Goal: Navigation & Orientation: Find specific page/section

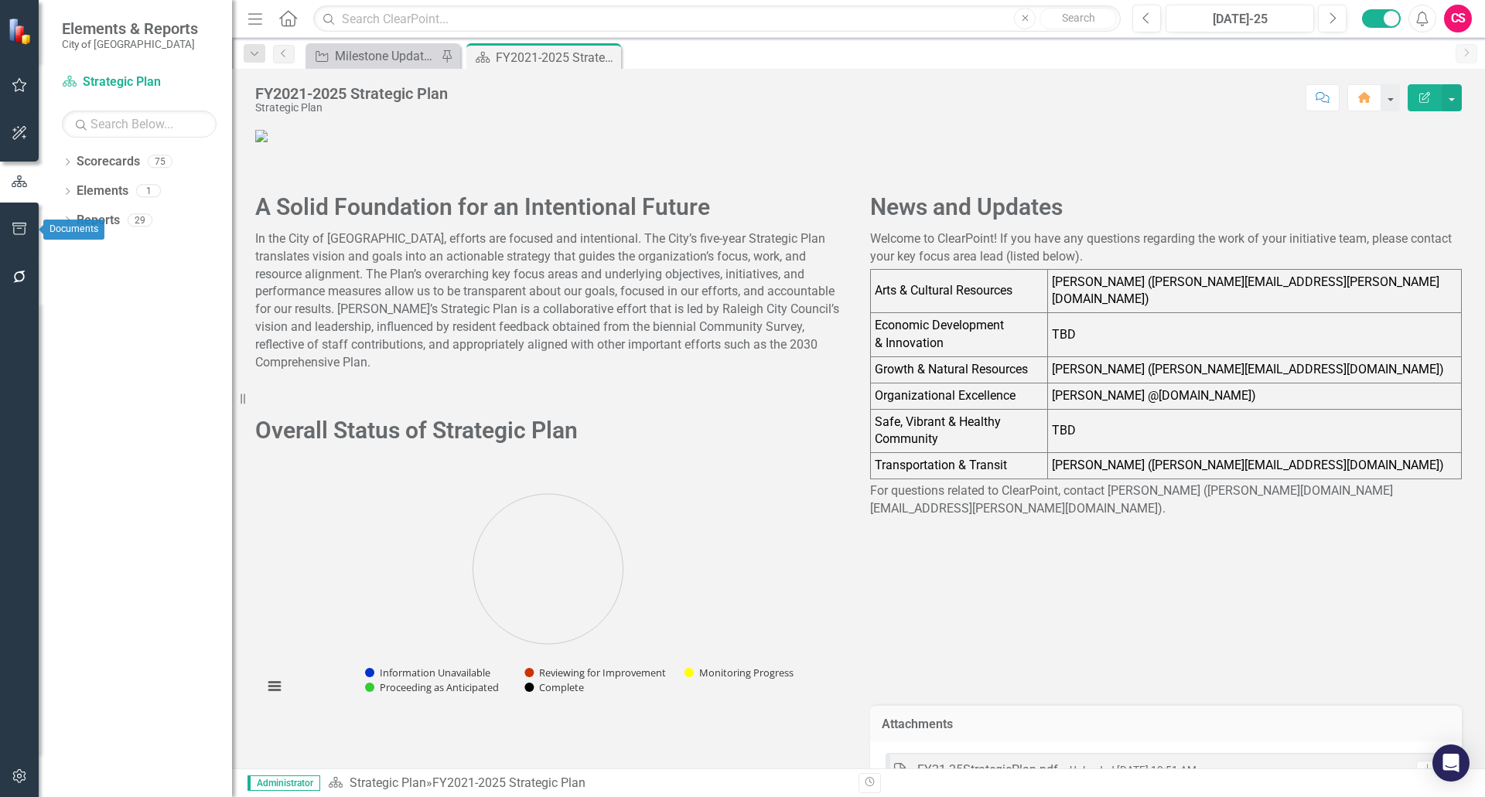
click at [17, 231] on icon "button" at bounding box center [20, 229] width 16 height 12
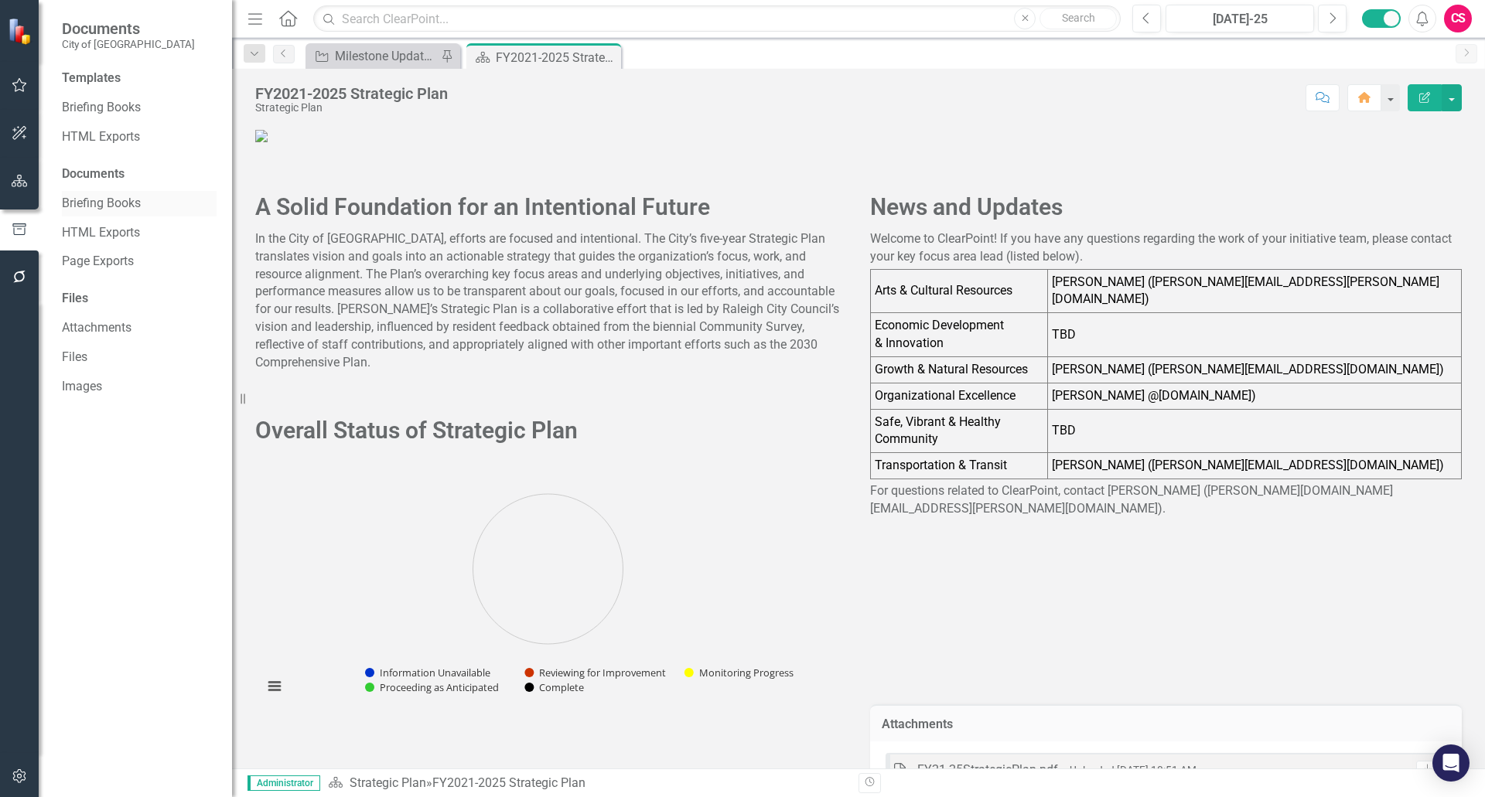
click at [114, 200] on link "Briefing Books" at bounding box center [139, 204] width 155 height 18
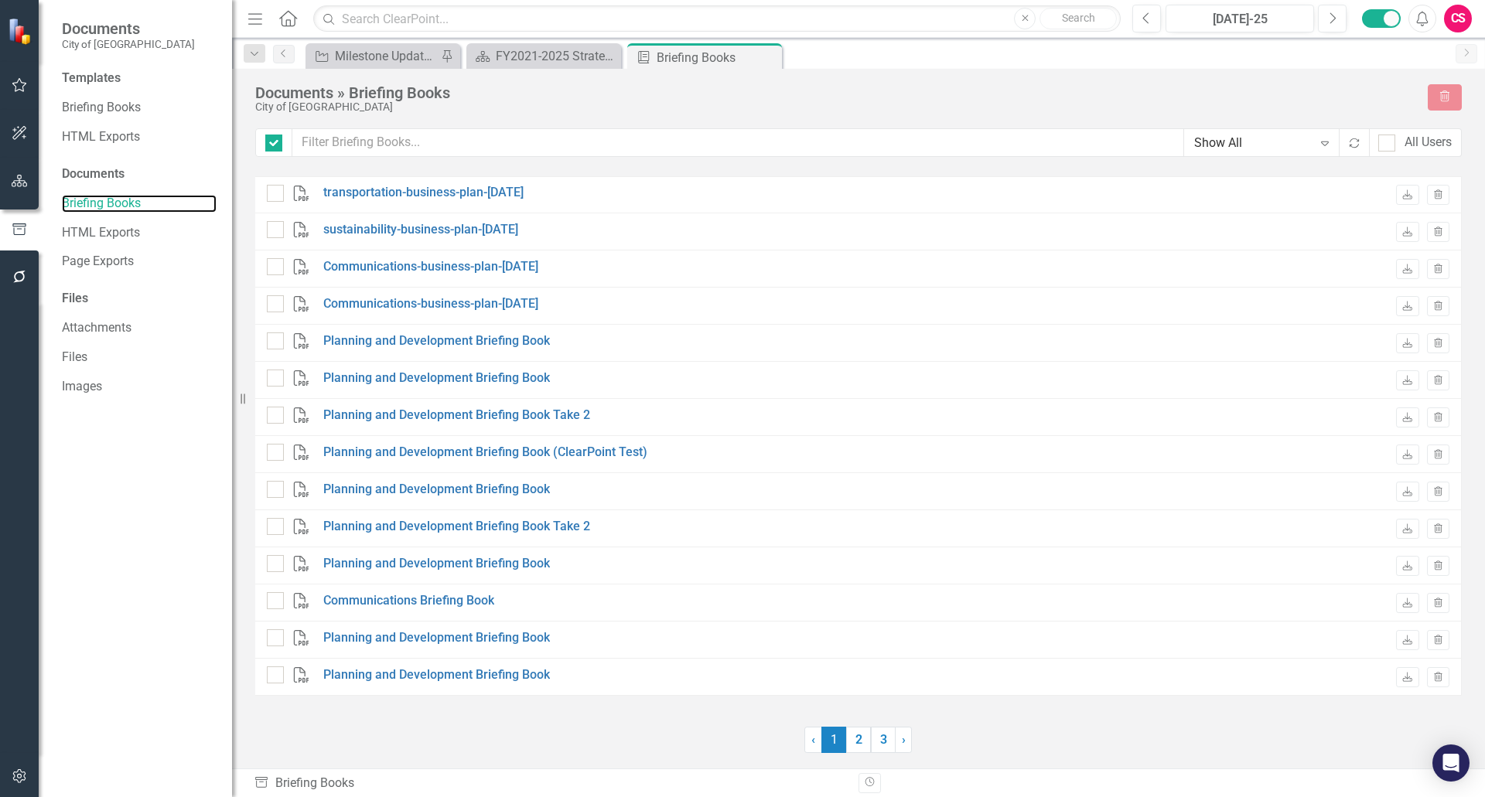
checkbox input "false"
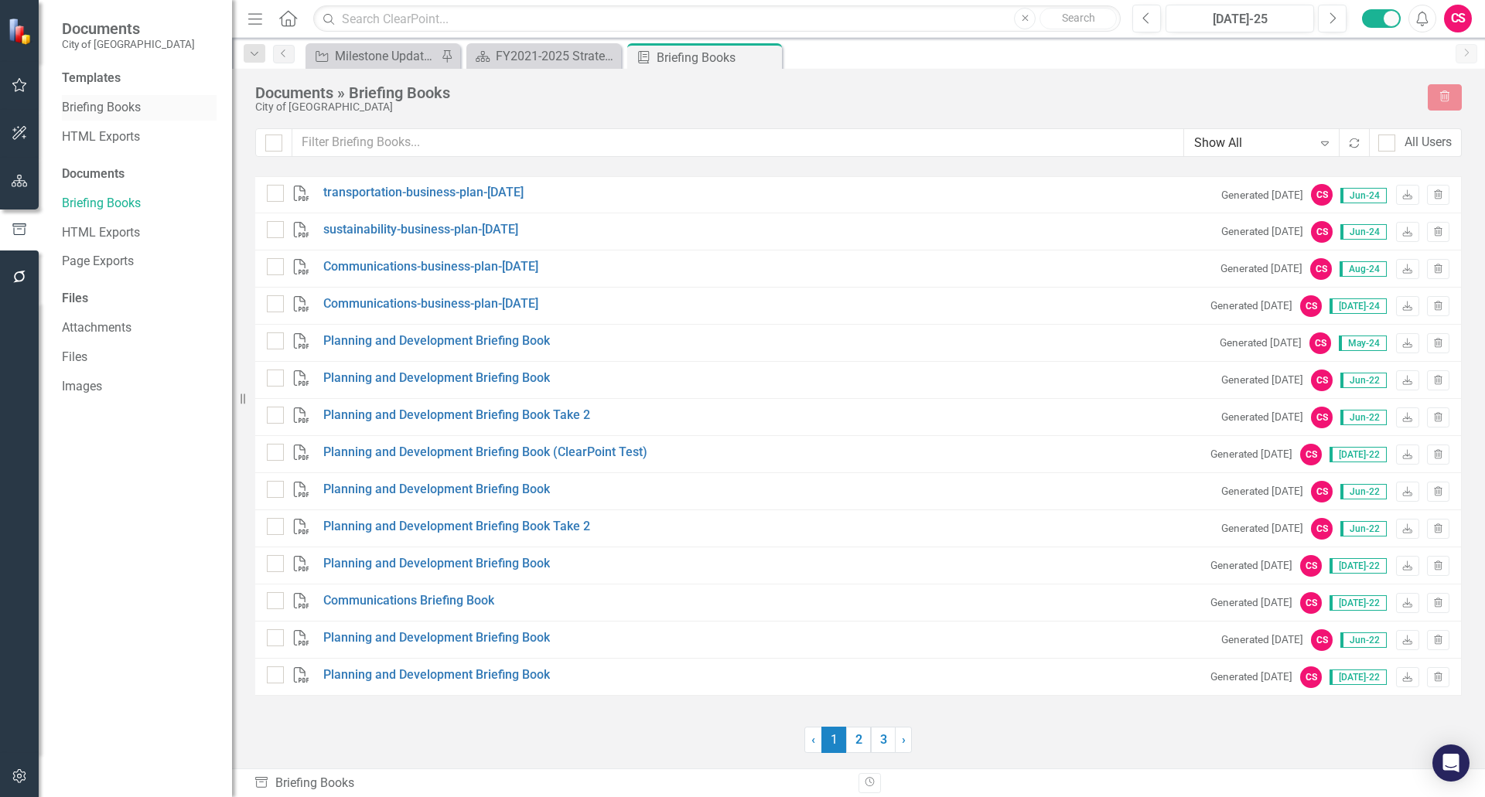
click at [104, 104] on link "Briefing Books" at bounding box center [139, 108] width 155 height 18
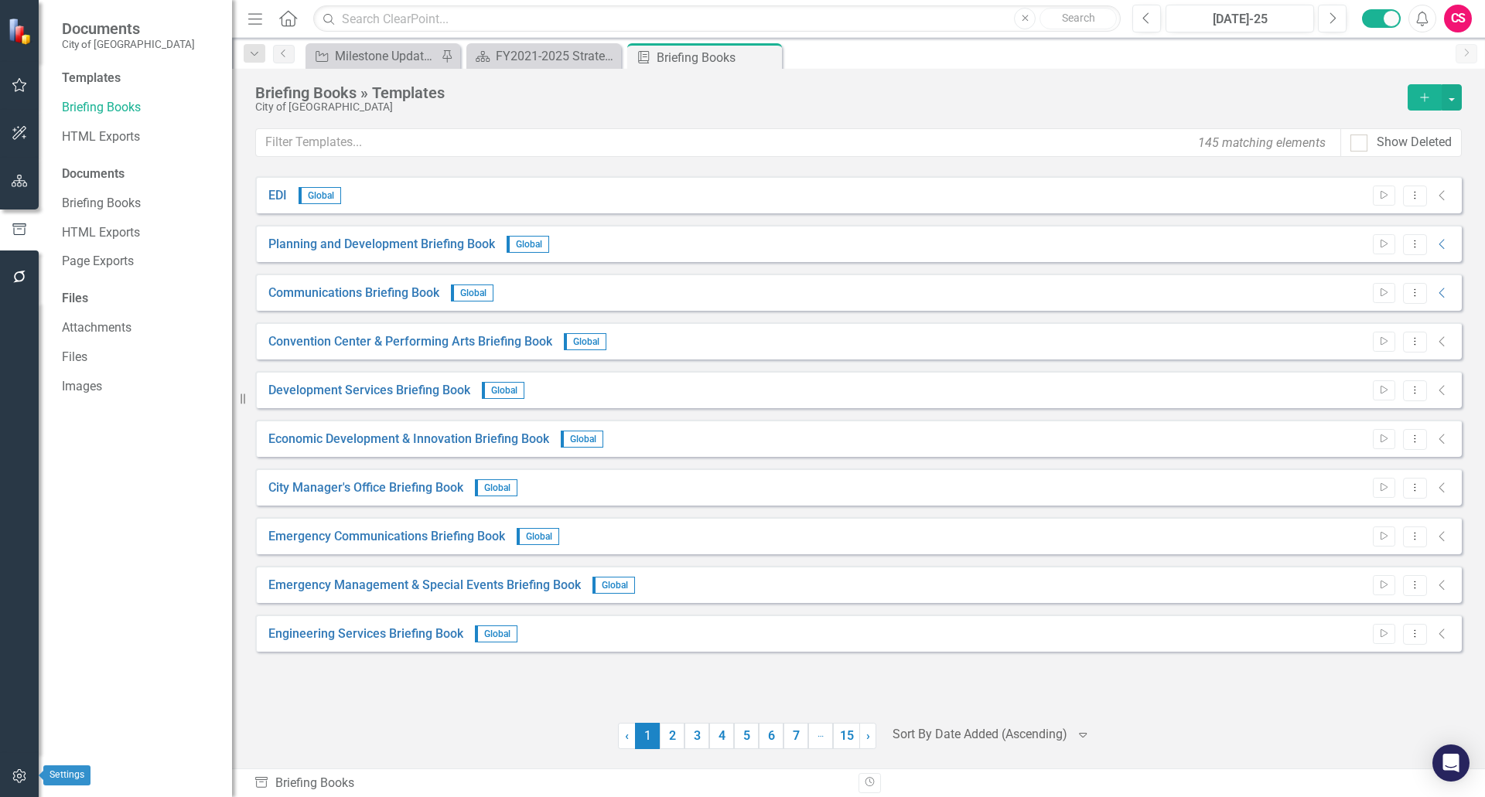
click at [19, 774] on icon "button" at bounding box center [20, 776] width 16 height 12
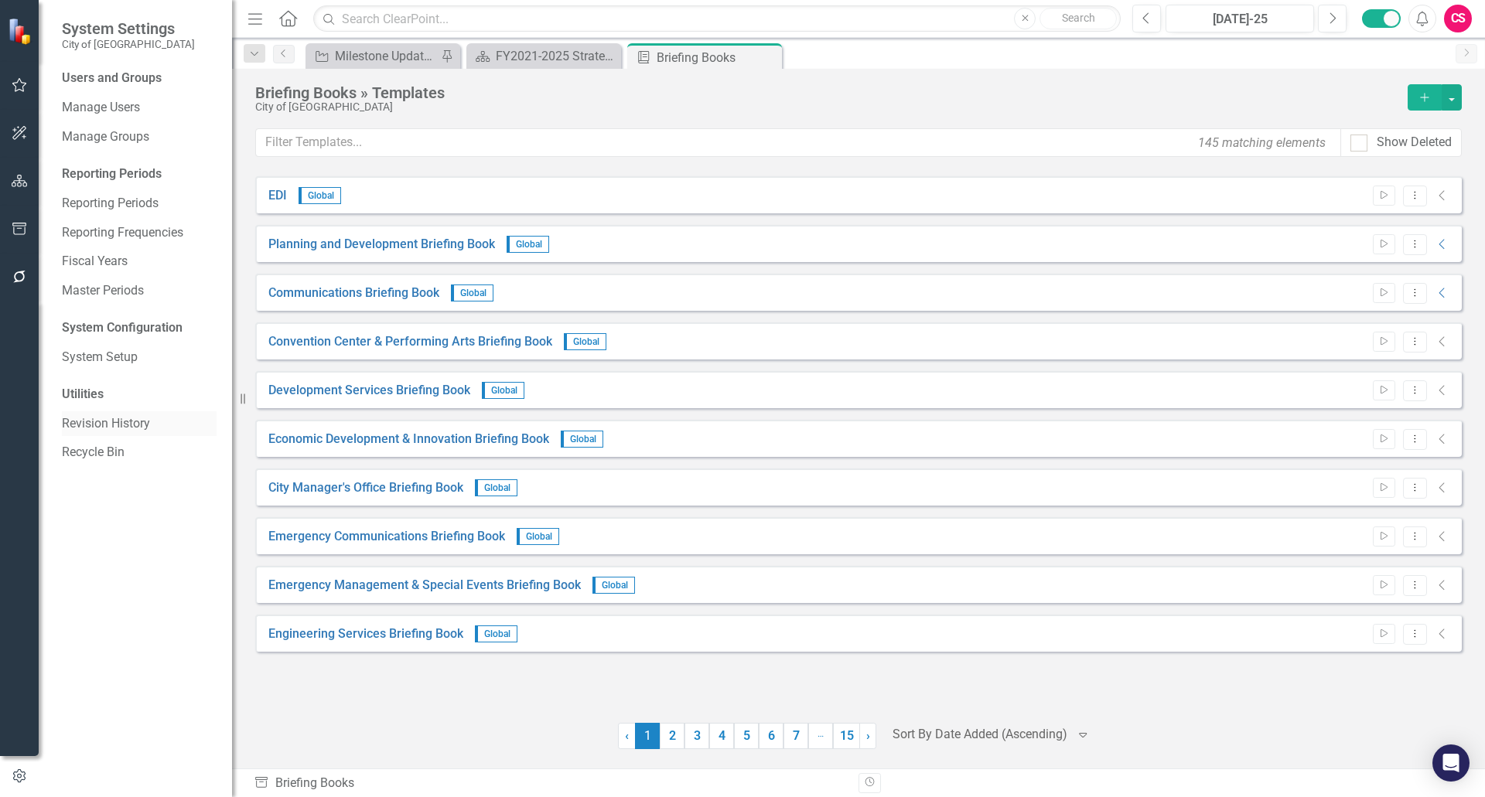
click at [125, 428] on link "Revision History" at bounding box center [139, 424] width 155 height 18
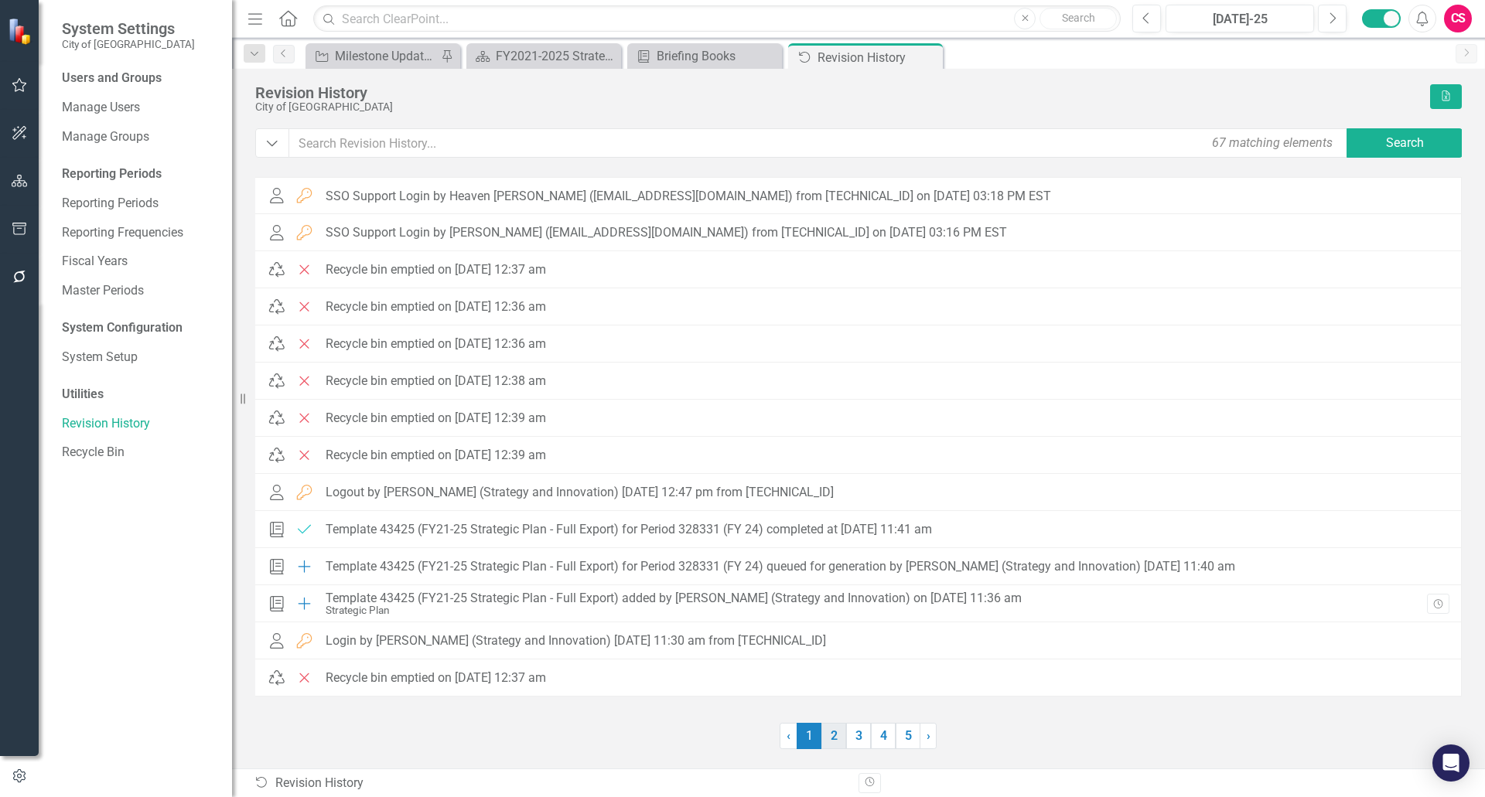
click at [834, 738] on link "2" at bounding box center [833, 736] width 25 height 26
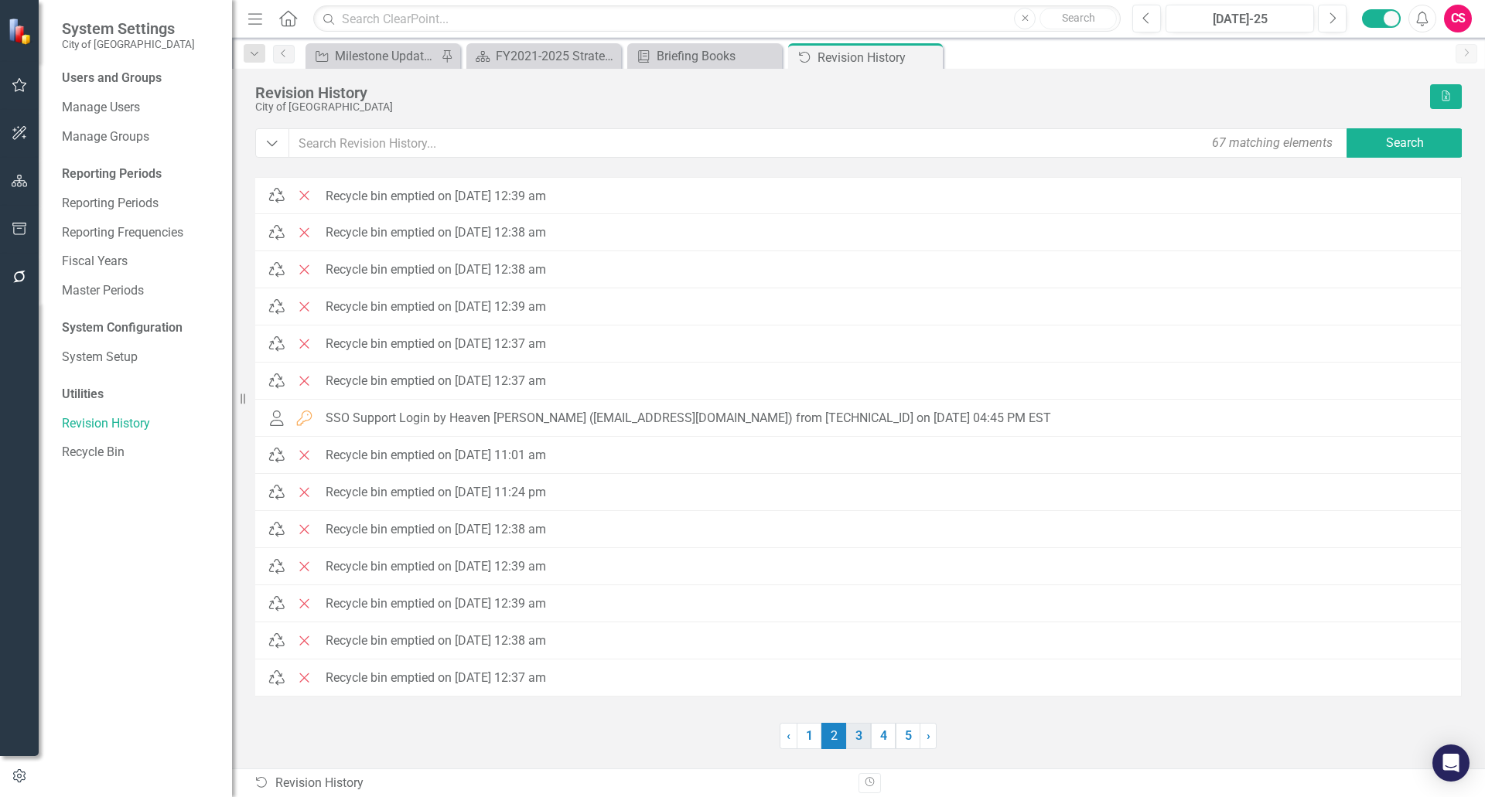
click at [859, 735] on link "3" at bounding box center [858, 736] width 25 height 26
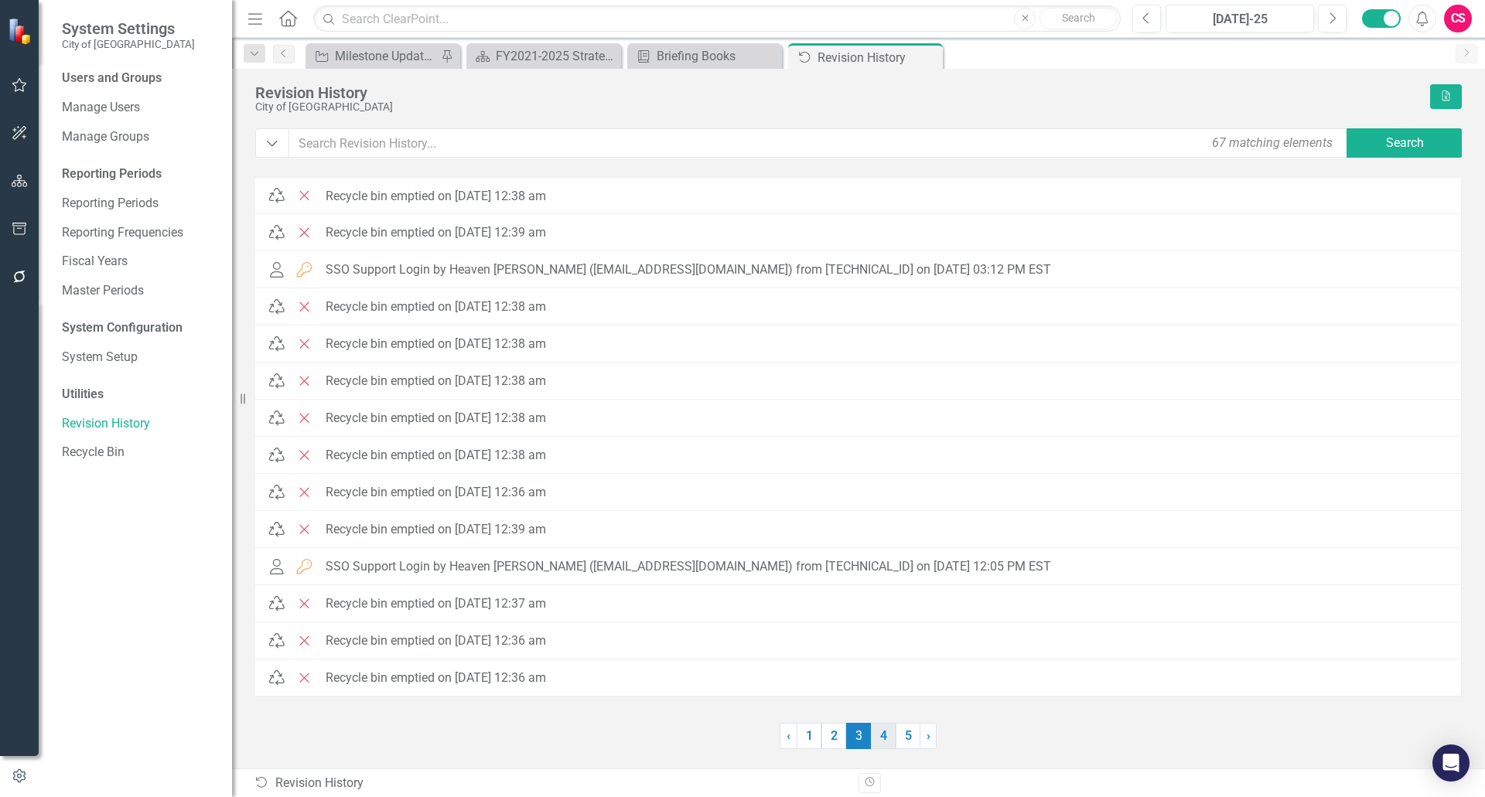
click at [888, 735] on link "4" at bounding box center [883, 736] width 25 height 26
click at [903, 732] on link "5" at bounding box center [908, 736] width 25 height 26
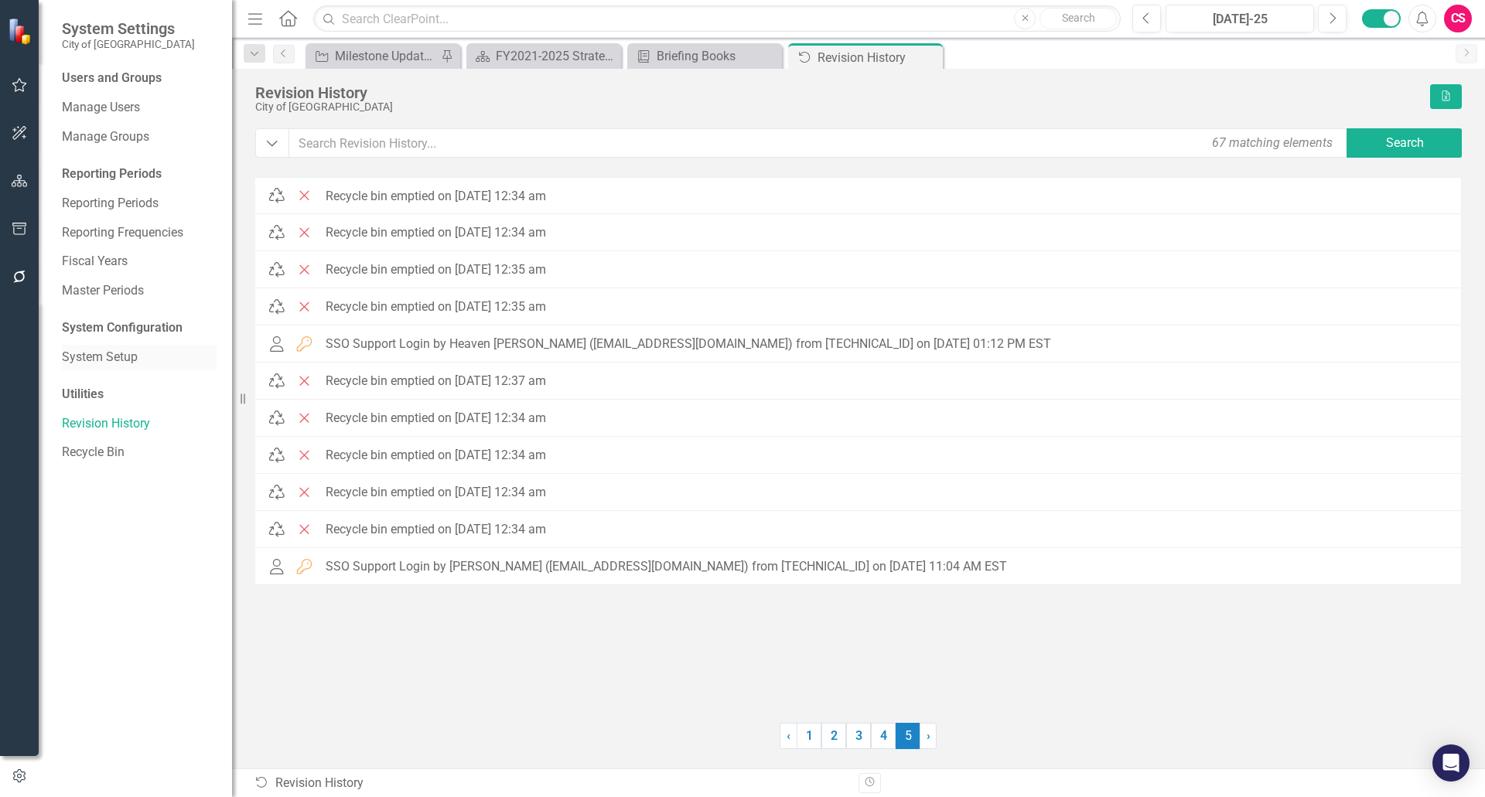
click at [116, 351] on link "System Setup" at bounding box center [139, 358] width 155 height 18
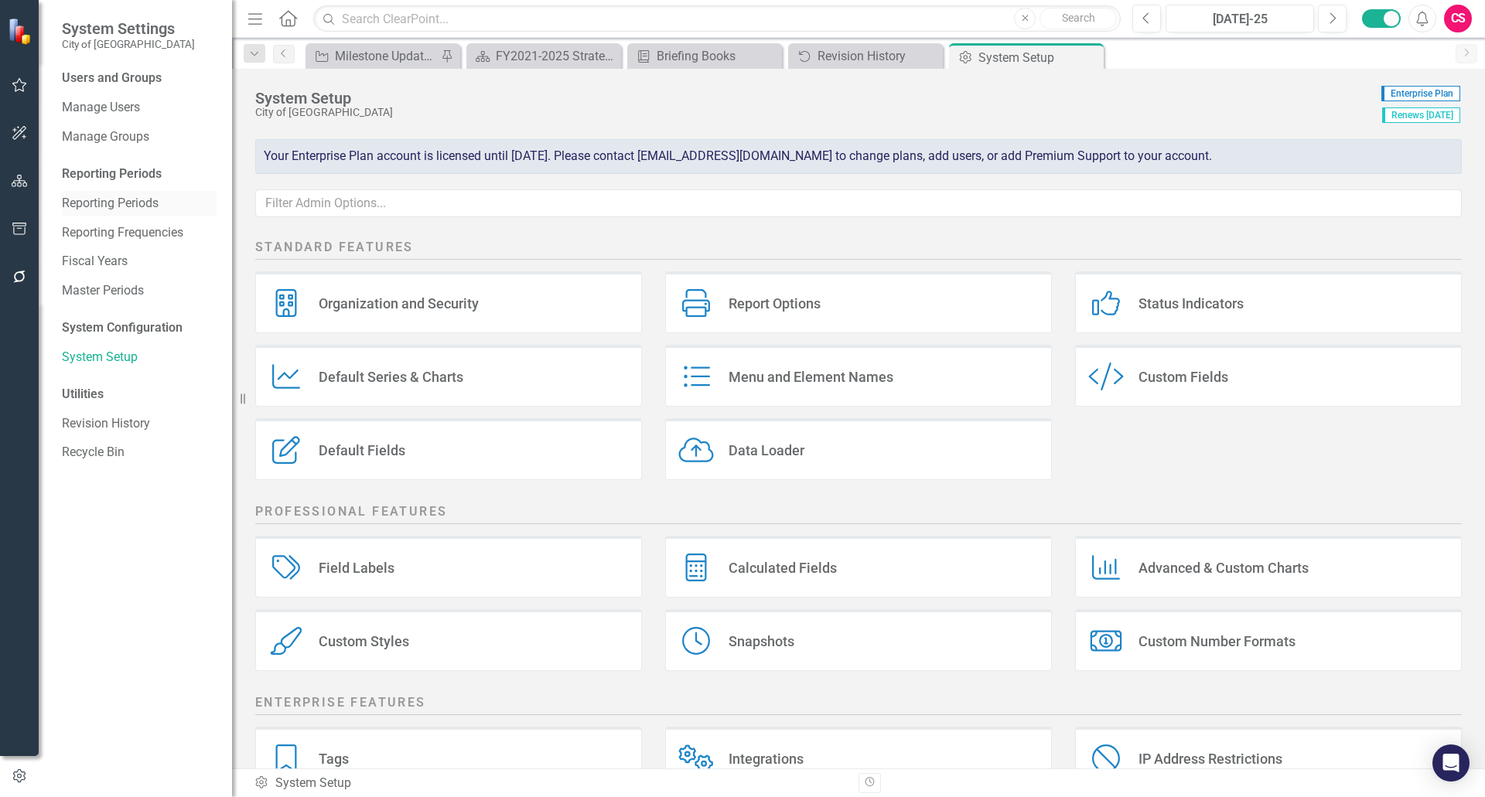
click at [101, 205] on link "Reporting Periods" at bounding box center [139, 204] width 155 height 18
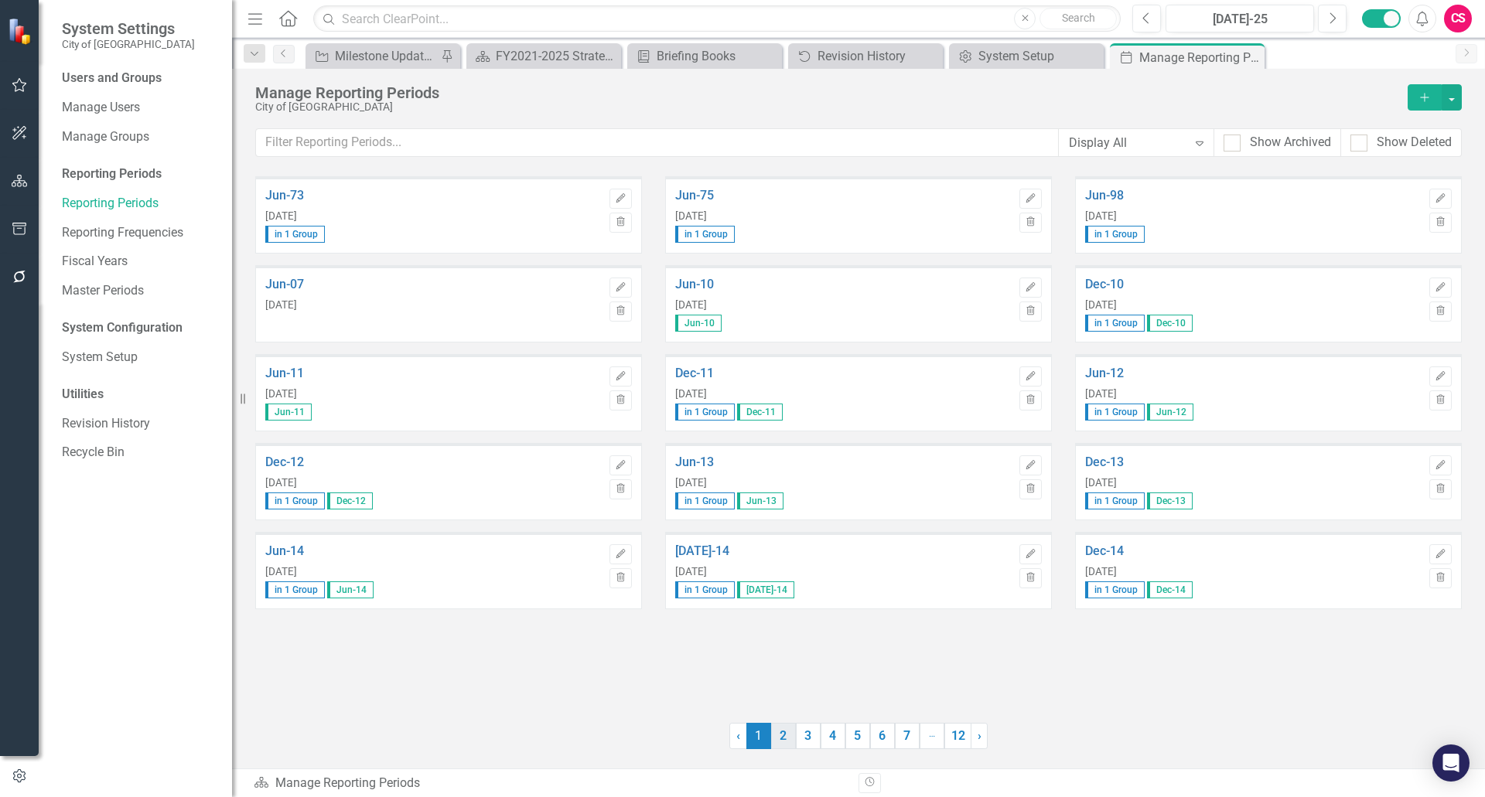
click at [791, 731] on link "2" at bounding box center [783, 736] width 25 height 26
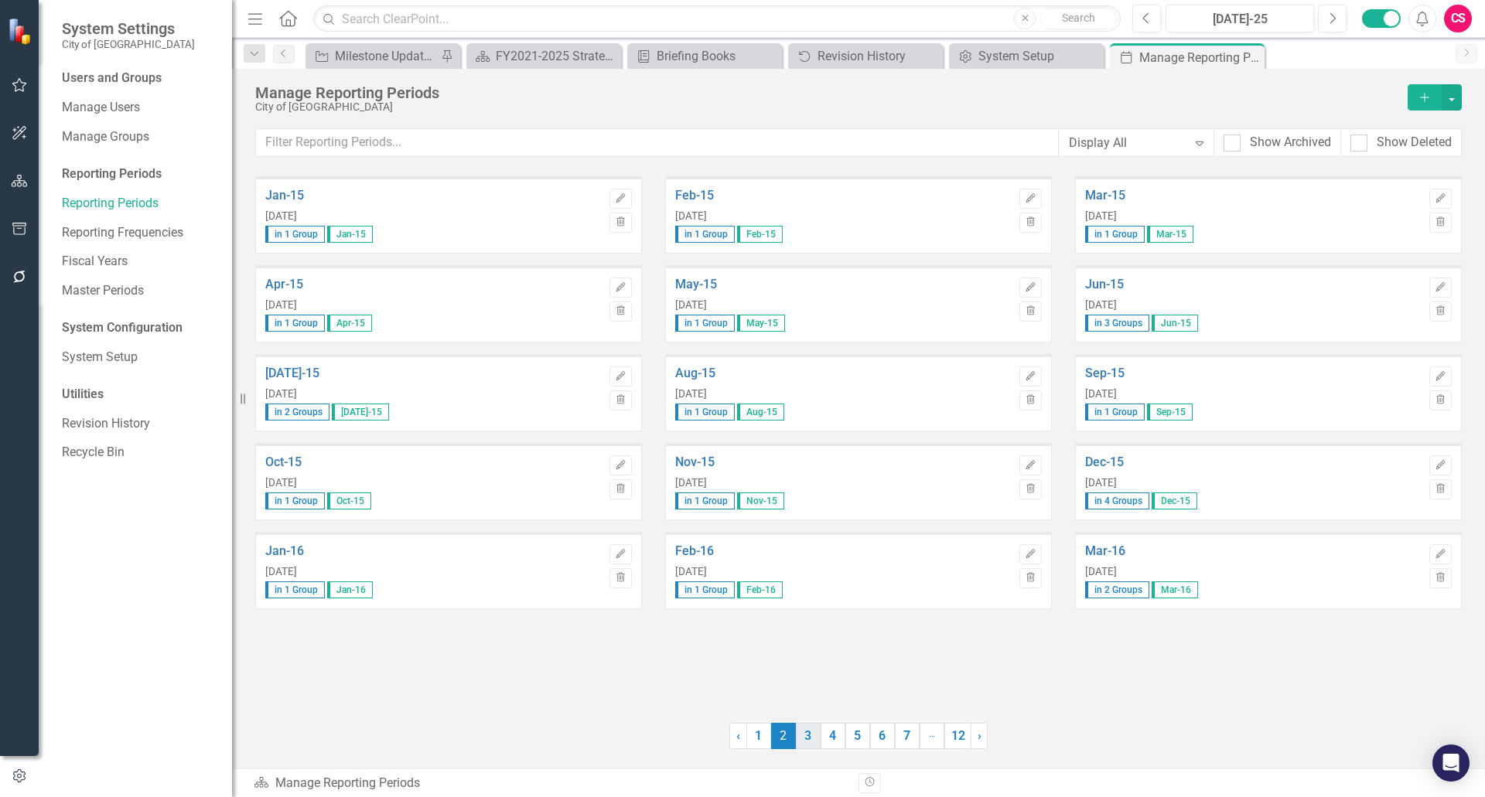
click at [817, 736] on link "3" at bounding box center [808, 736] width 25 height 26
click at [19, 235] on icon "button" at bounding box center [19, 229] width 14 height 12
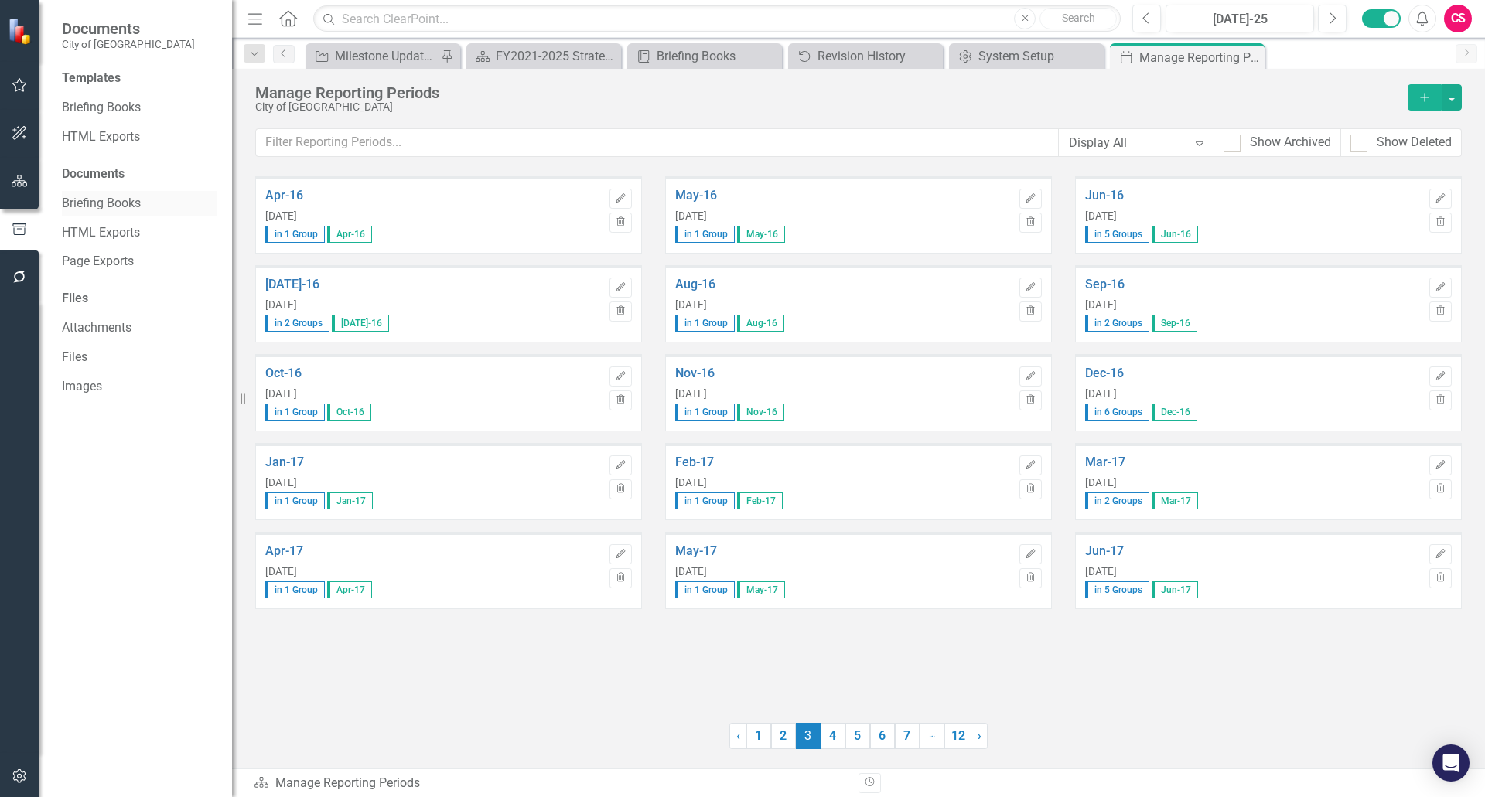
click at [109, 203] on link "Briefing Books" at bounding box center [139, 204] width 155 height 18
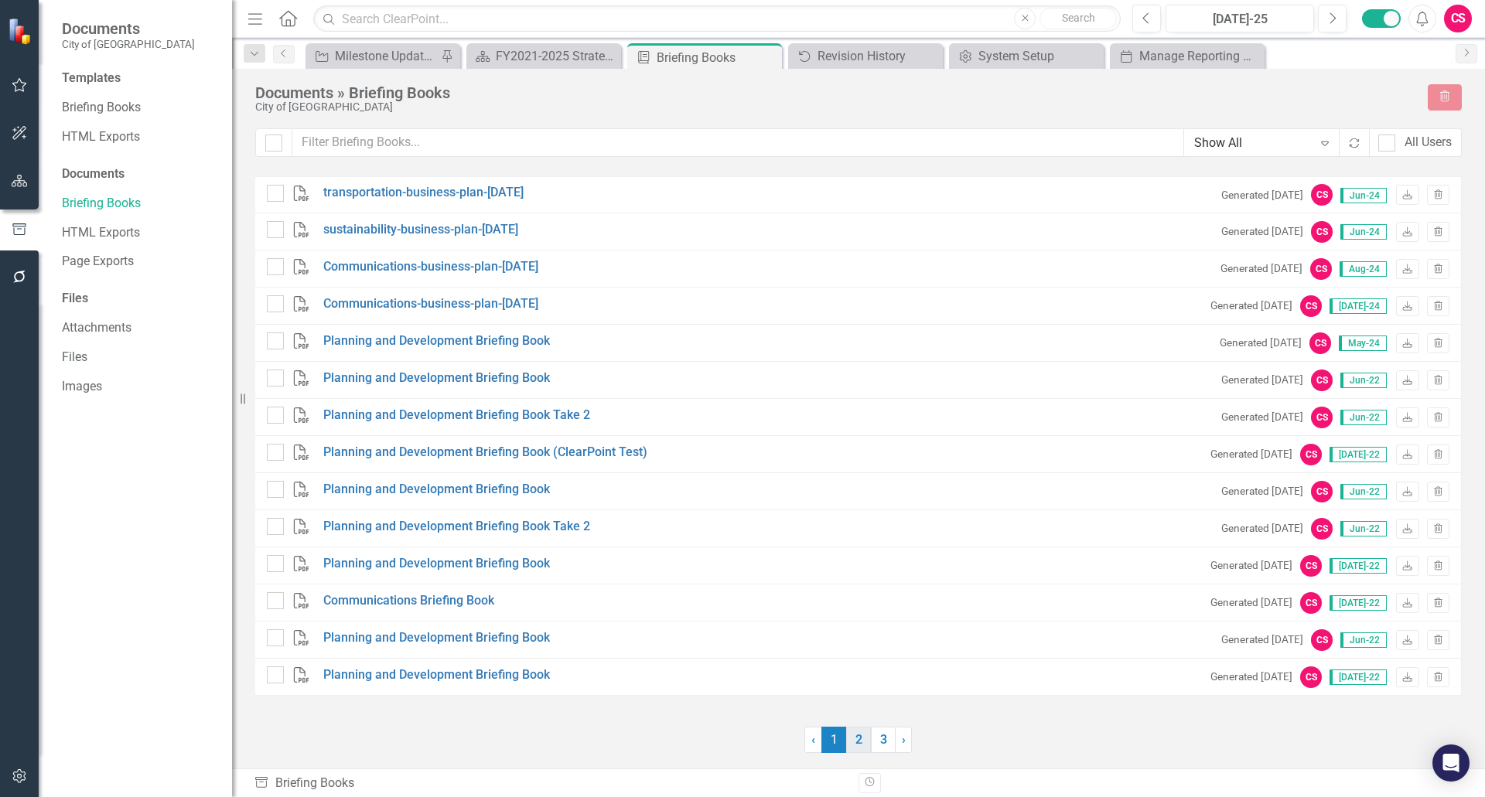
click at [861, 745] on link "2" at bounding box center [858, 740] width 25 height 26
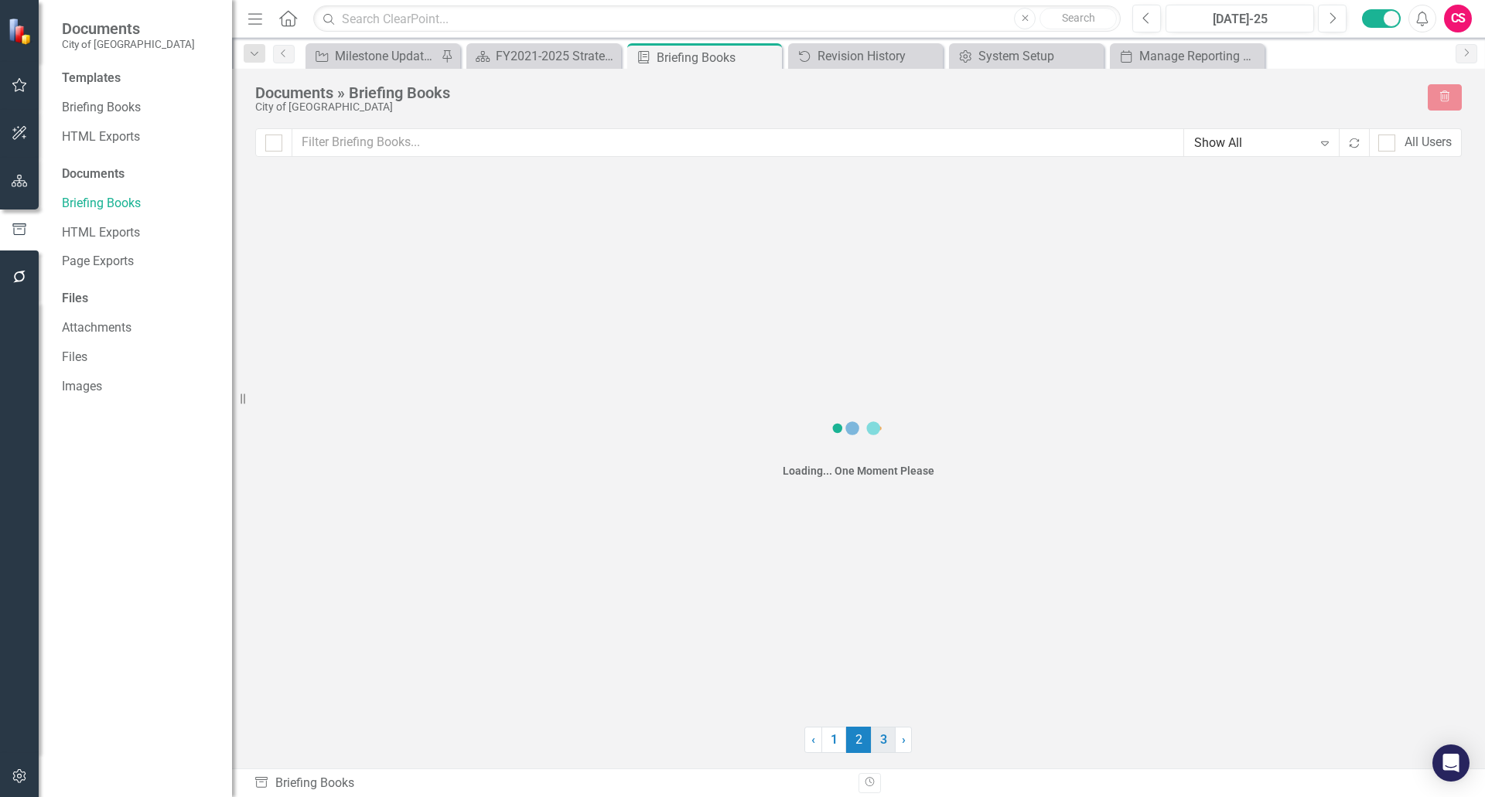
checkbox input "false"
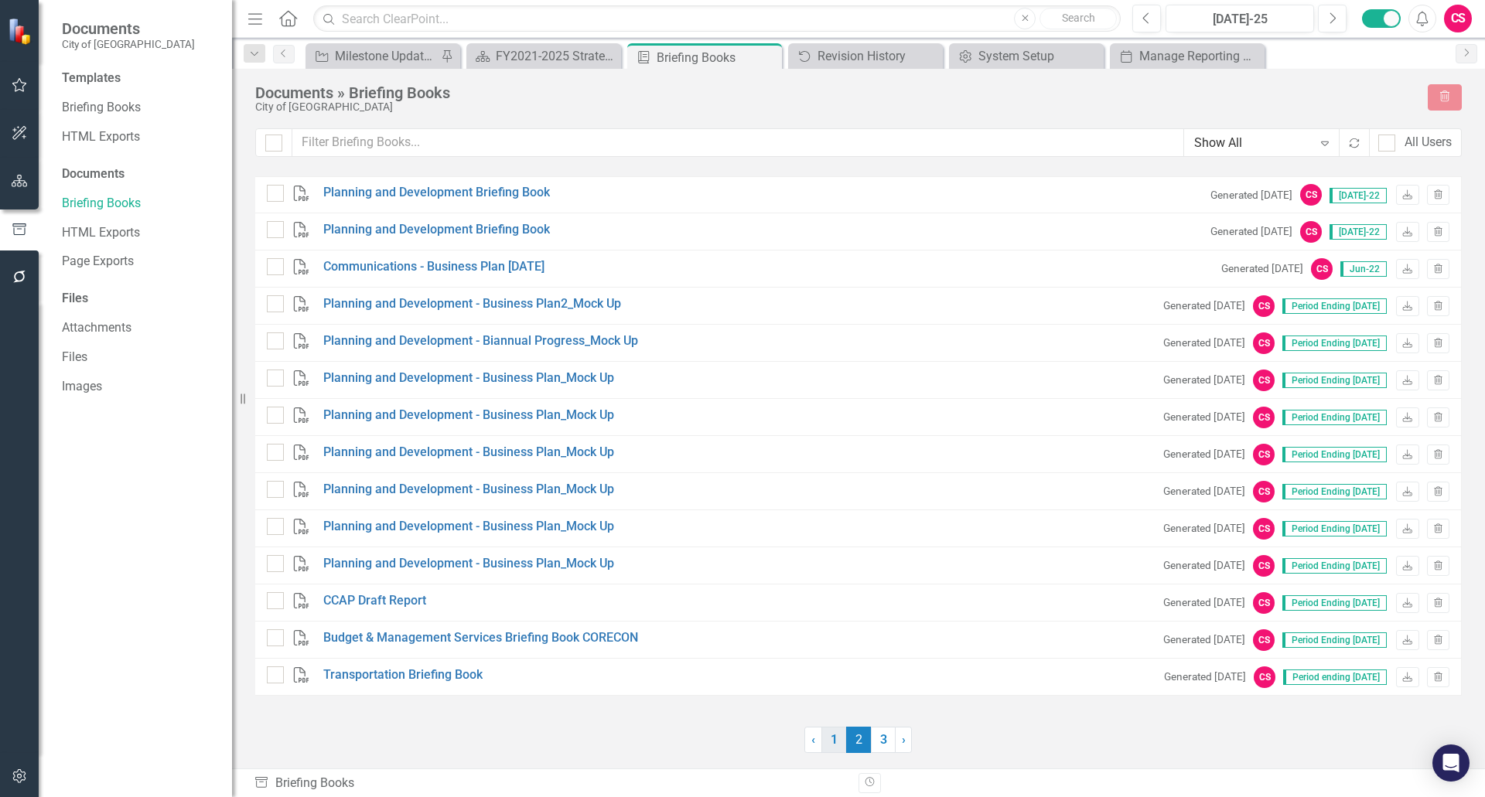
click at [829, 742] on link "1" at bounding box center [833, 740] width 25 height 26
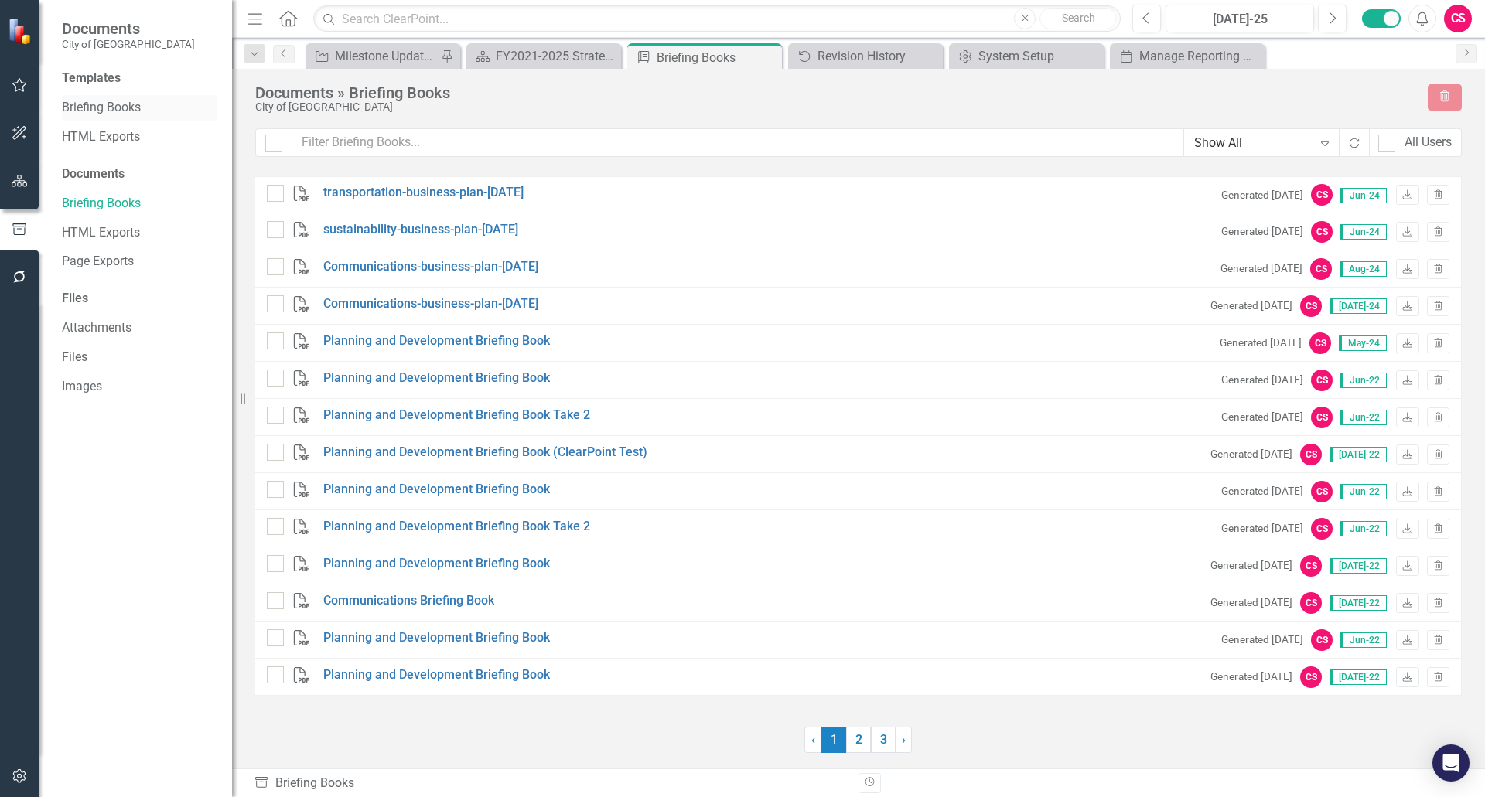
click at [93, 108] on link "Briefing Books" at bounding box center [139, 108] width 155 height 18
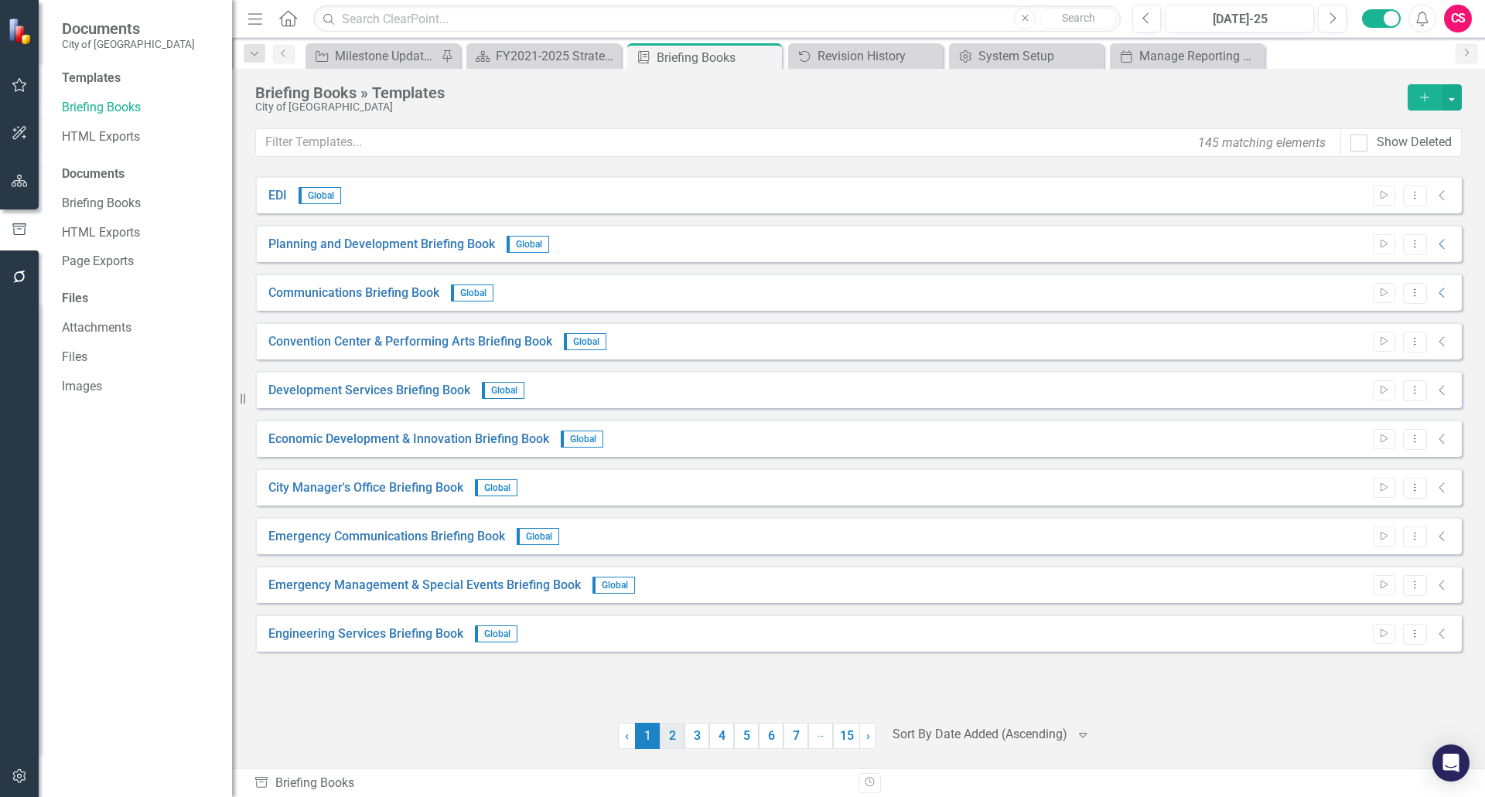
click at [676, 741] on link "2" at bounding box center [672, 736] width 25 height 26
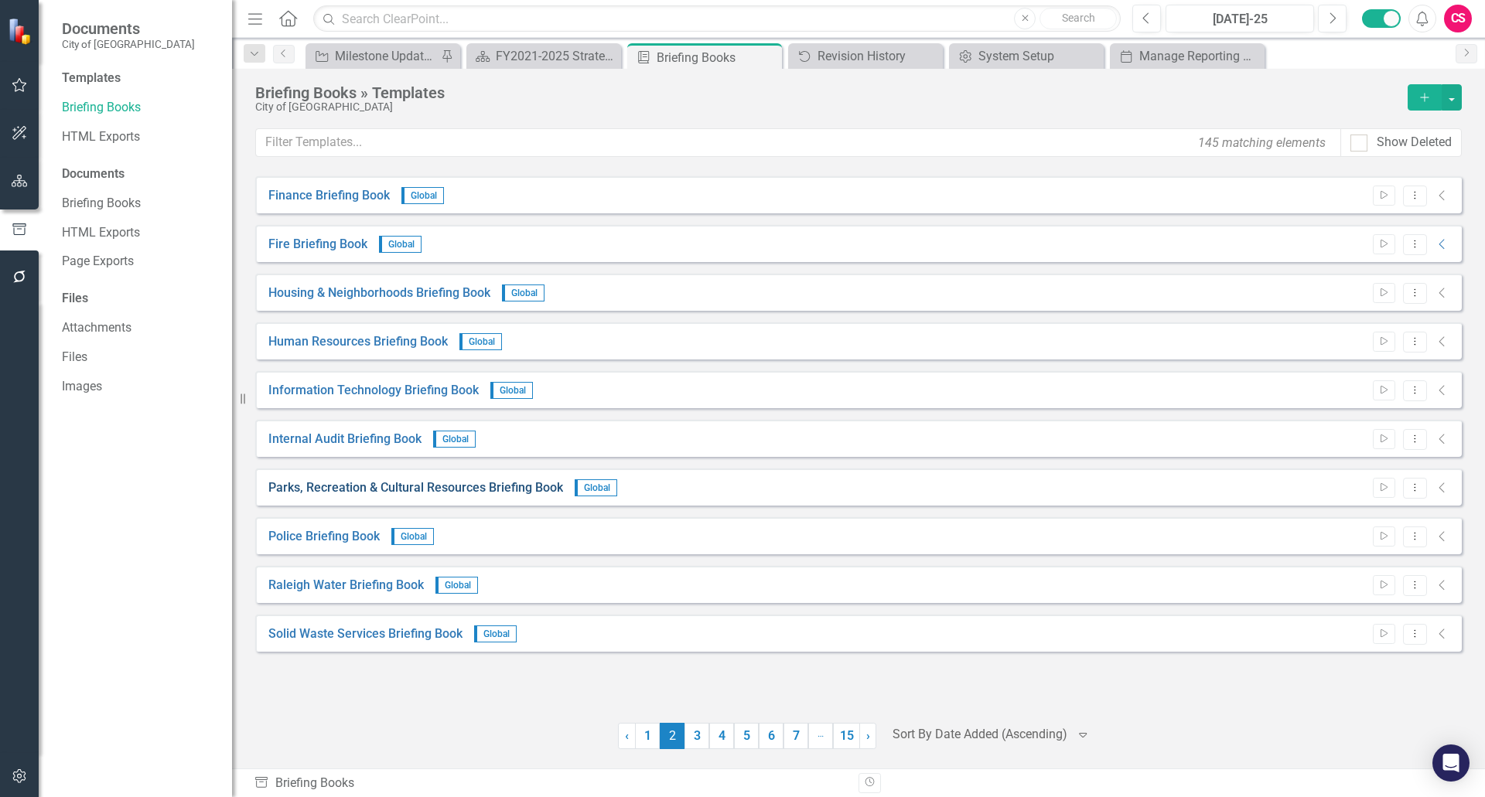
click at [323, 495] on link "Parks, Recreation & Cultural Resources Briefing Book" at bounding box center [415, 489] width 295 height 18
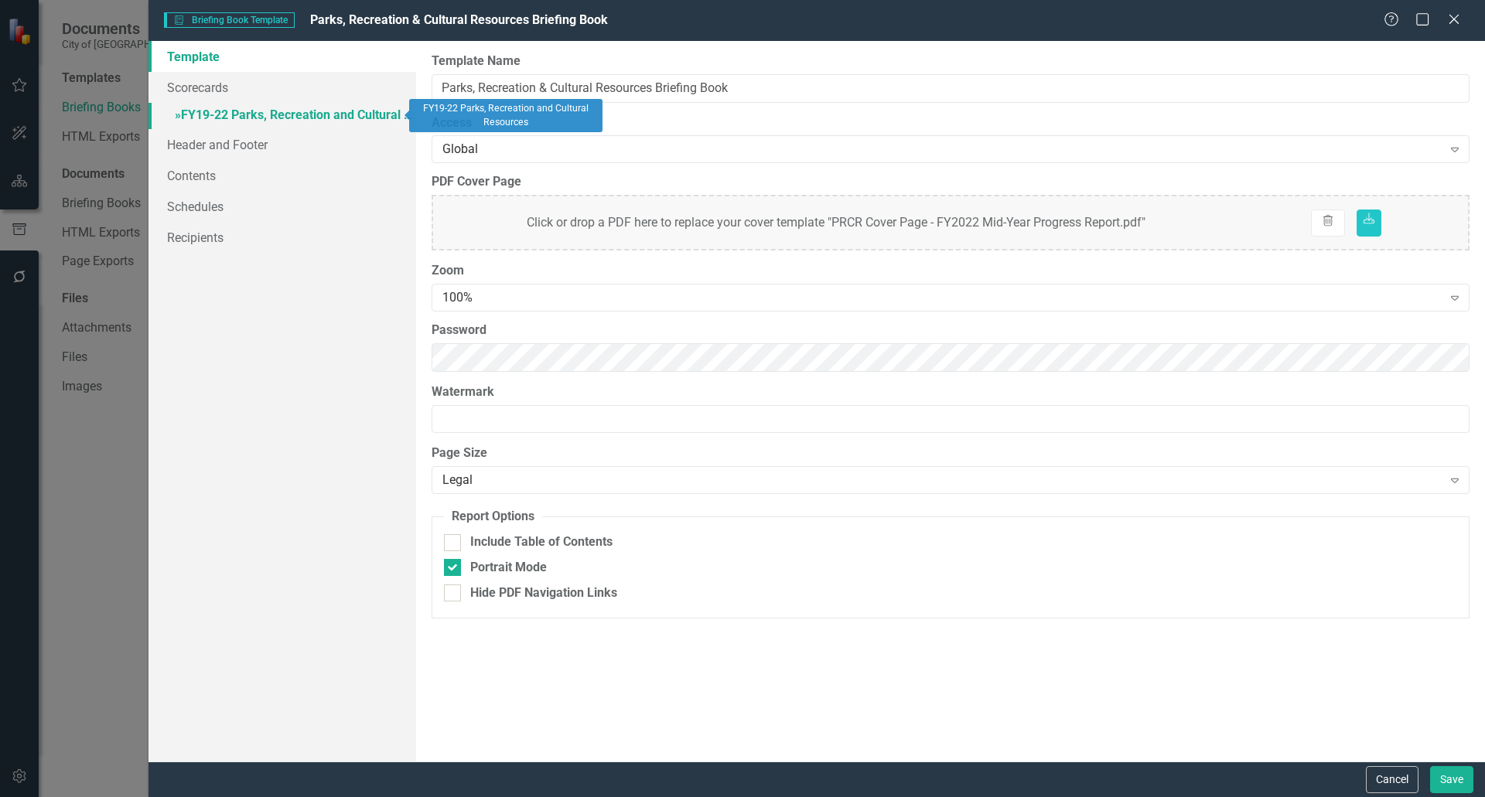
click at [274, 104] on link "» FY19-22 Parks, Recreation and Cultural Resources" at bounding box center [282, 116] width 268 height 27
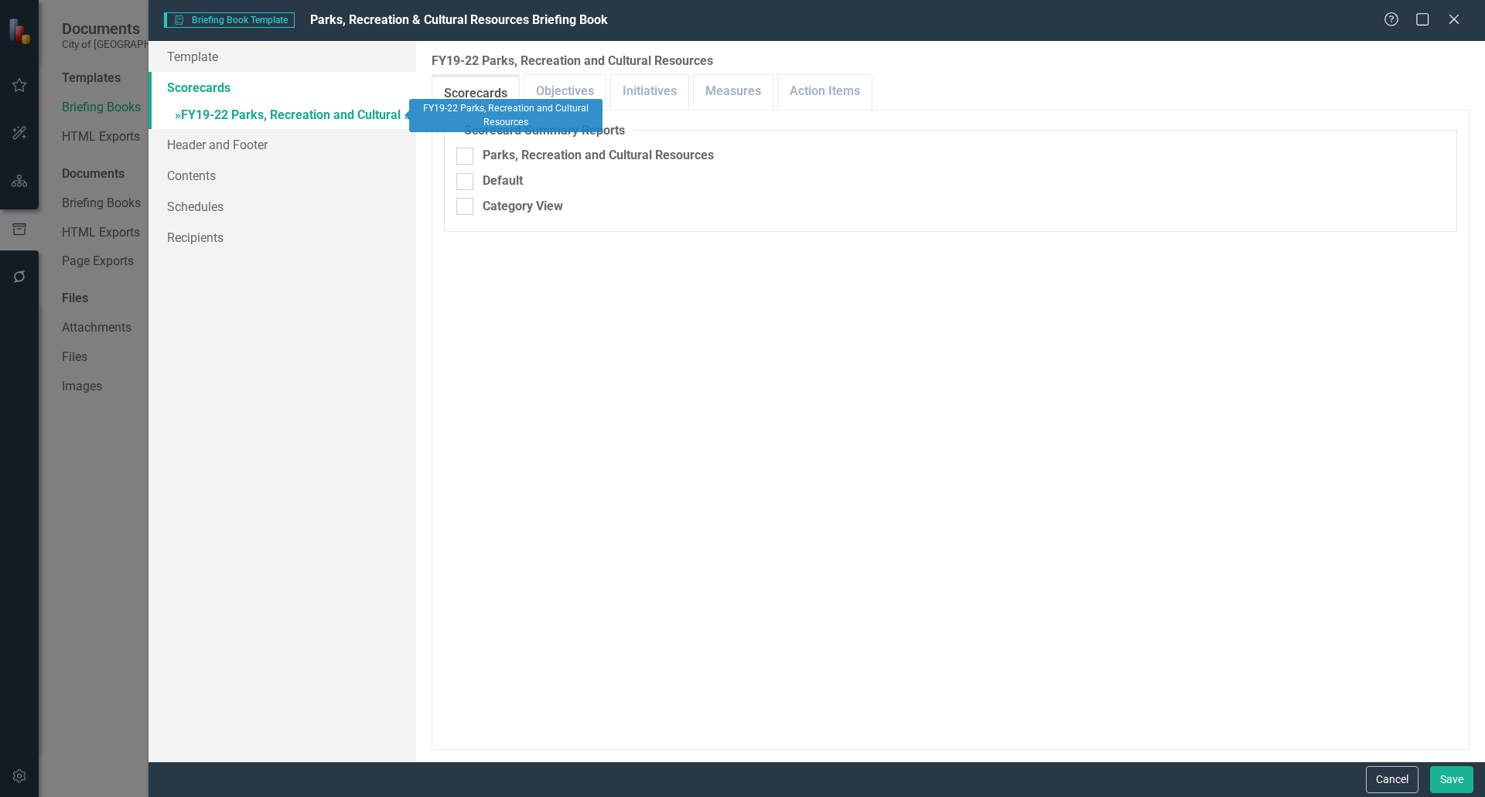
checkbox input "false"
click at [560, 101] on link "Objectives" at bounding box center [564, 91] width 81 height 33
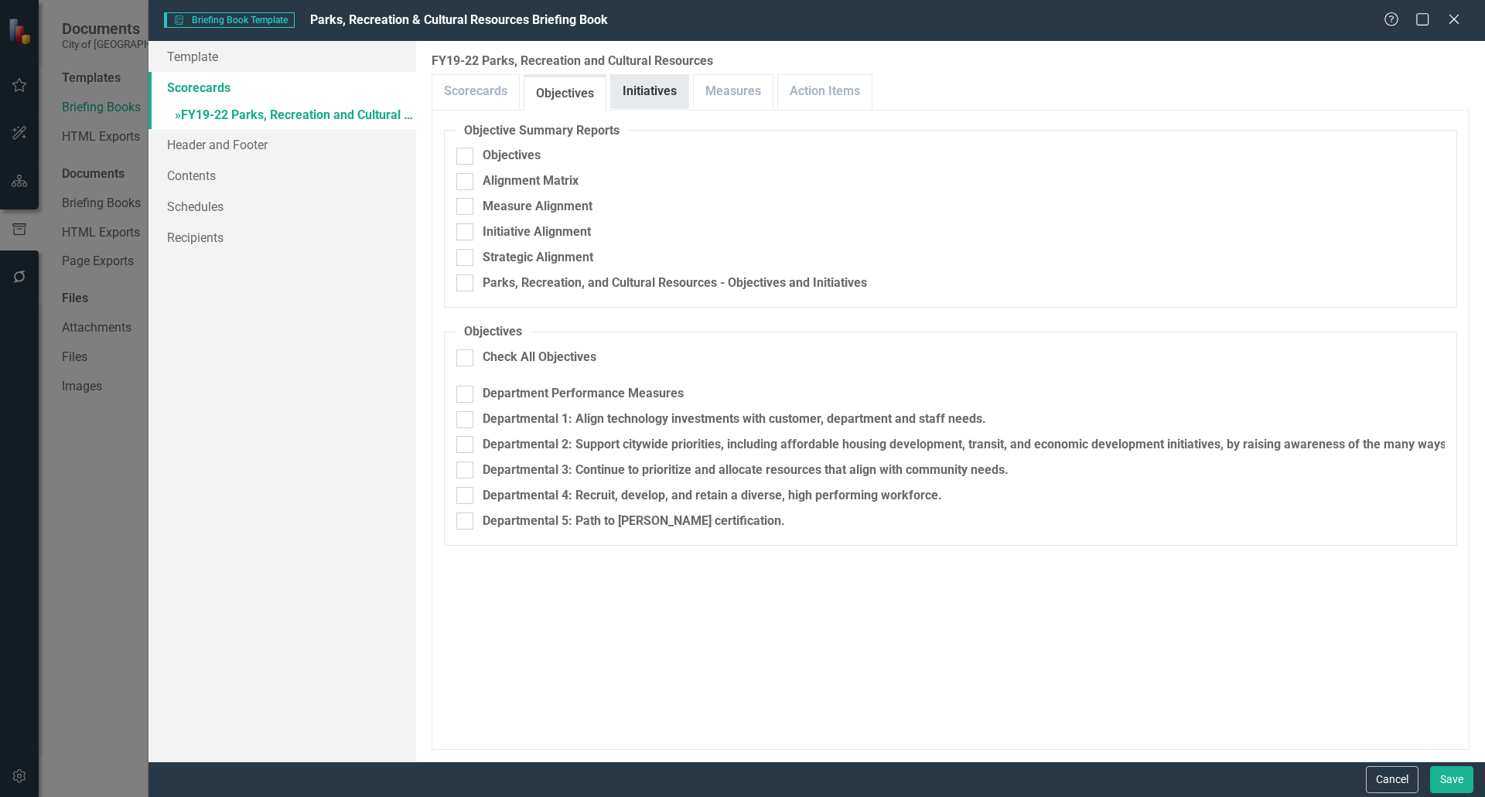
click at [653, 93] on link "Initiatives" at bounding box center [649, 91] width 77 height 33
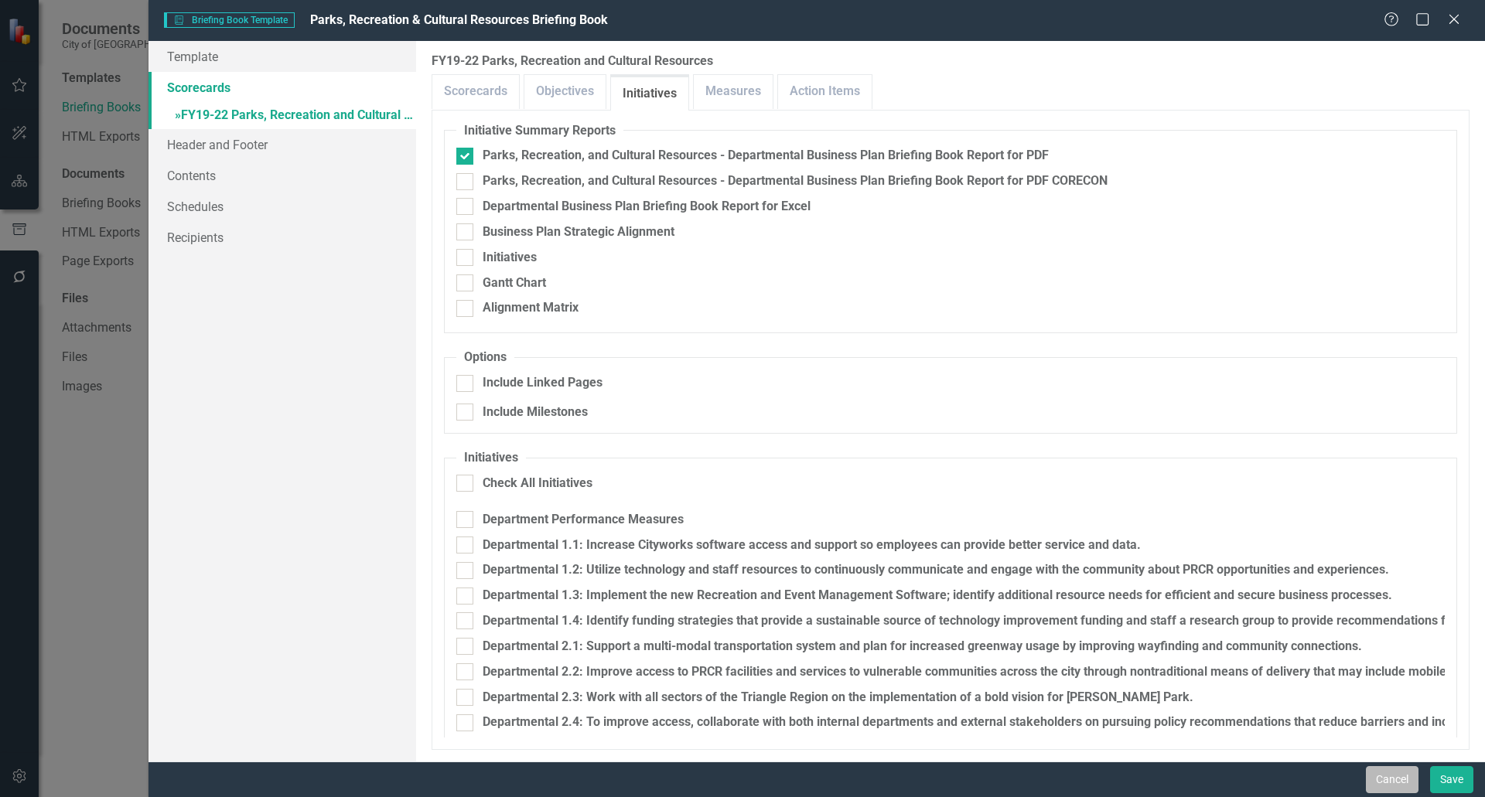
click at [1384, 770] on button "Cancel" at bounding box center [1392, 779] width 53 height 27
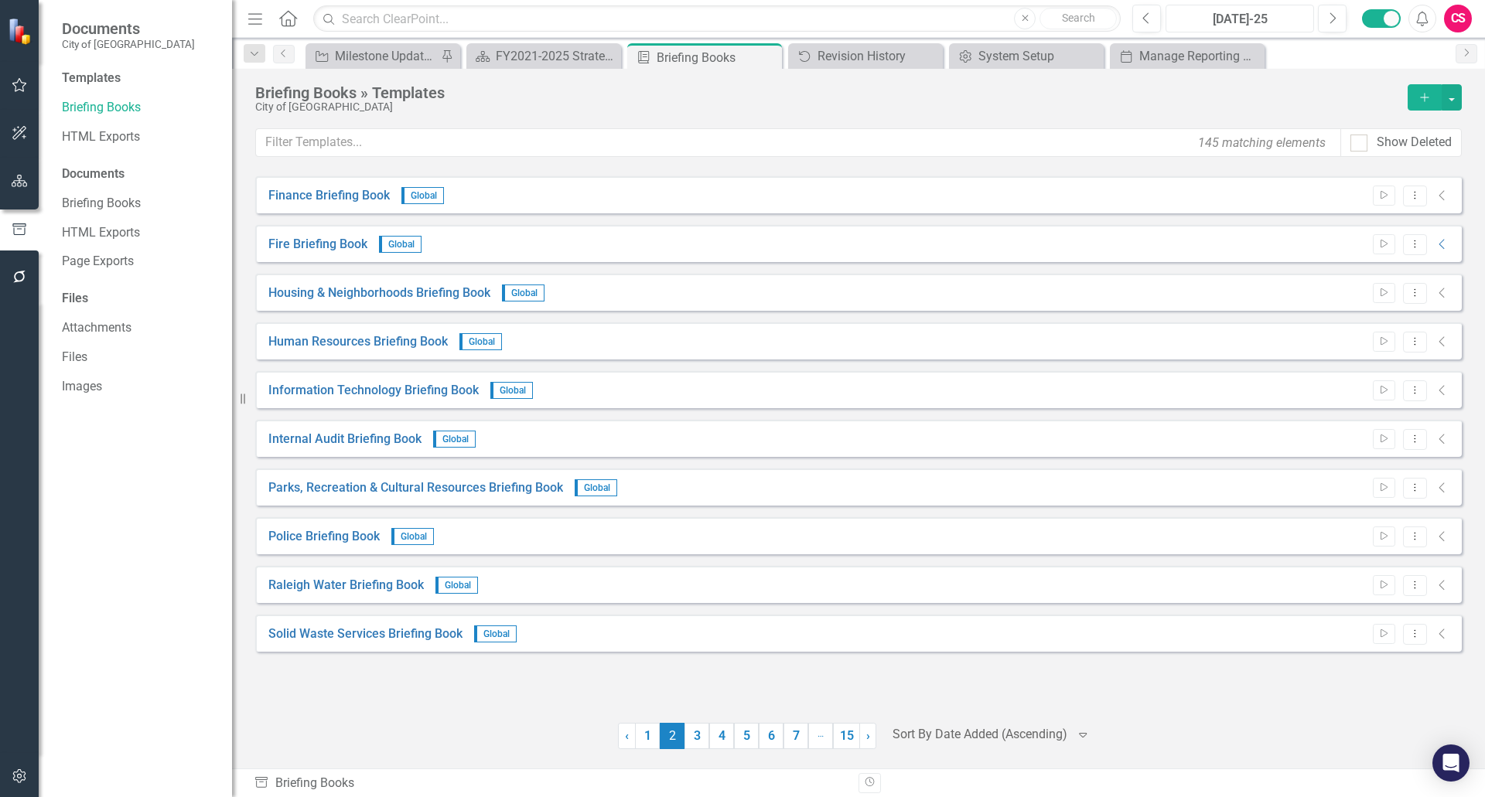
click at [1229, 22] on div "[DATE]-25" at bounding box center [1240, 19] width 138 height 19
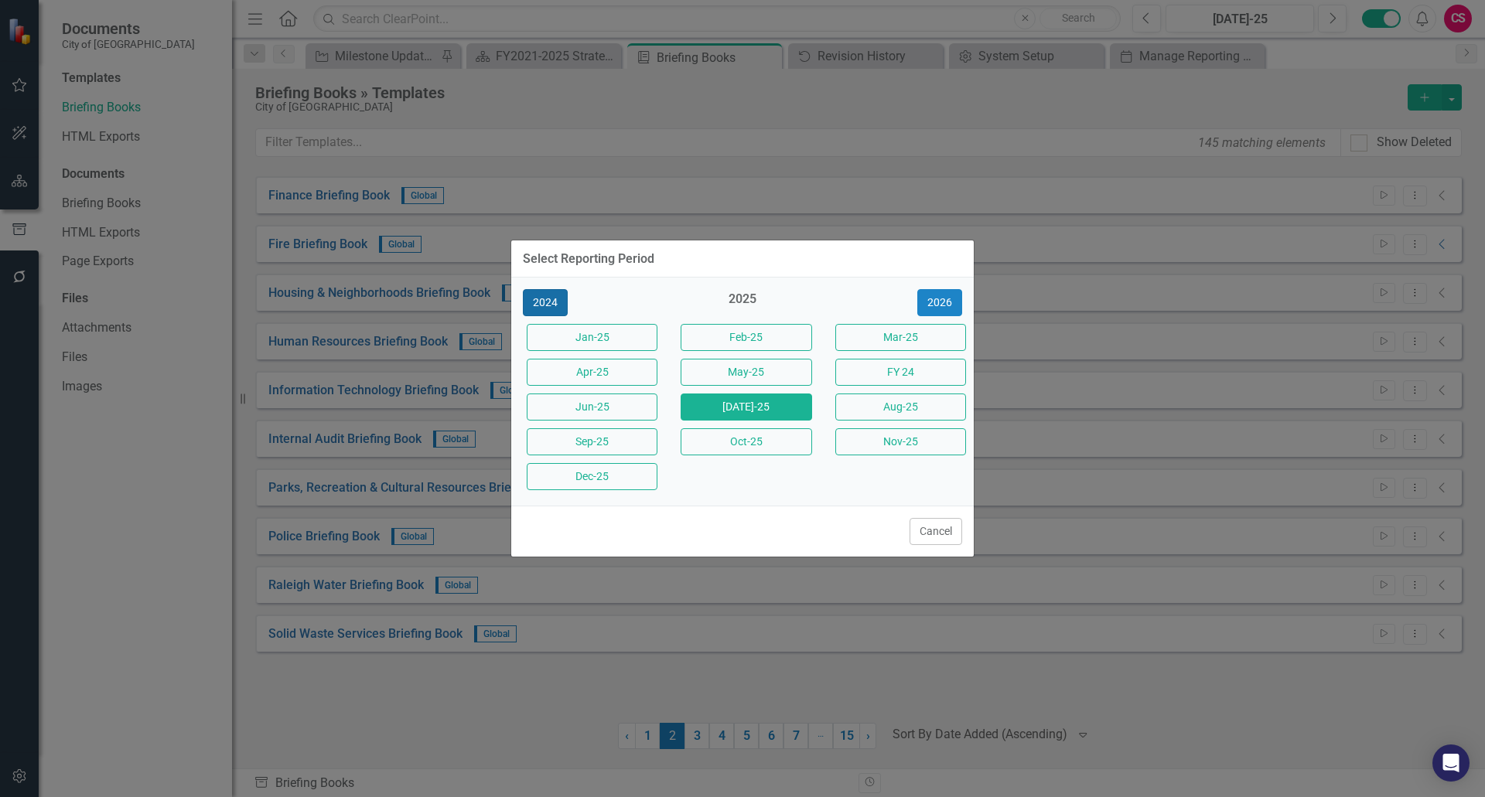
click at [552, 309] on button "2024" at bounding box center [545, 302] width 45 height 27
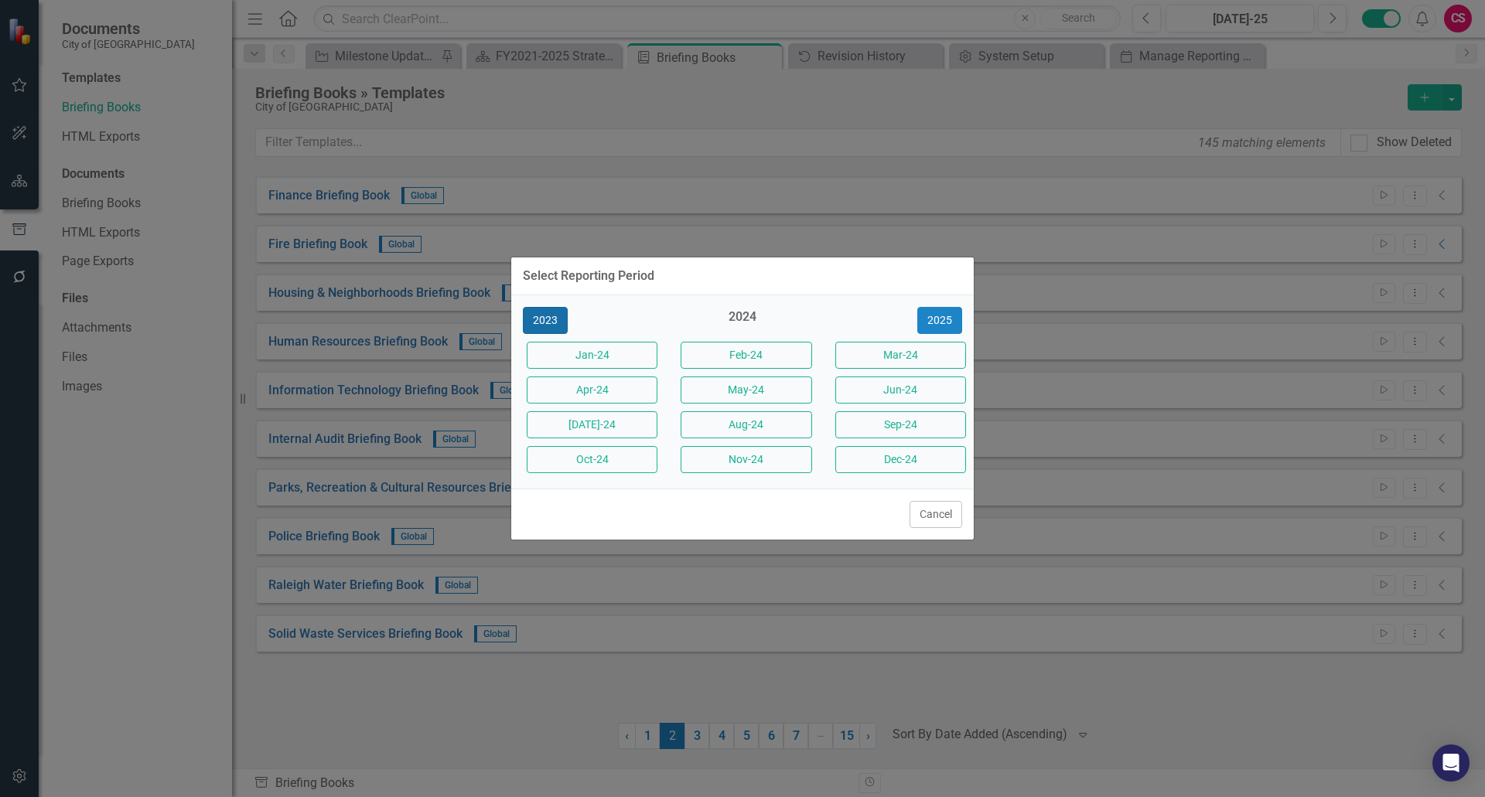
click at [552, 309] on button "2023" at bounding box center [545, 320] width 45 height 27
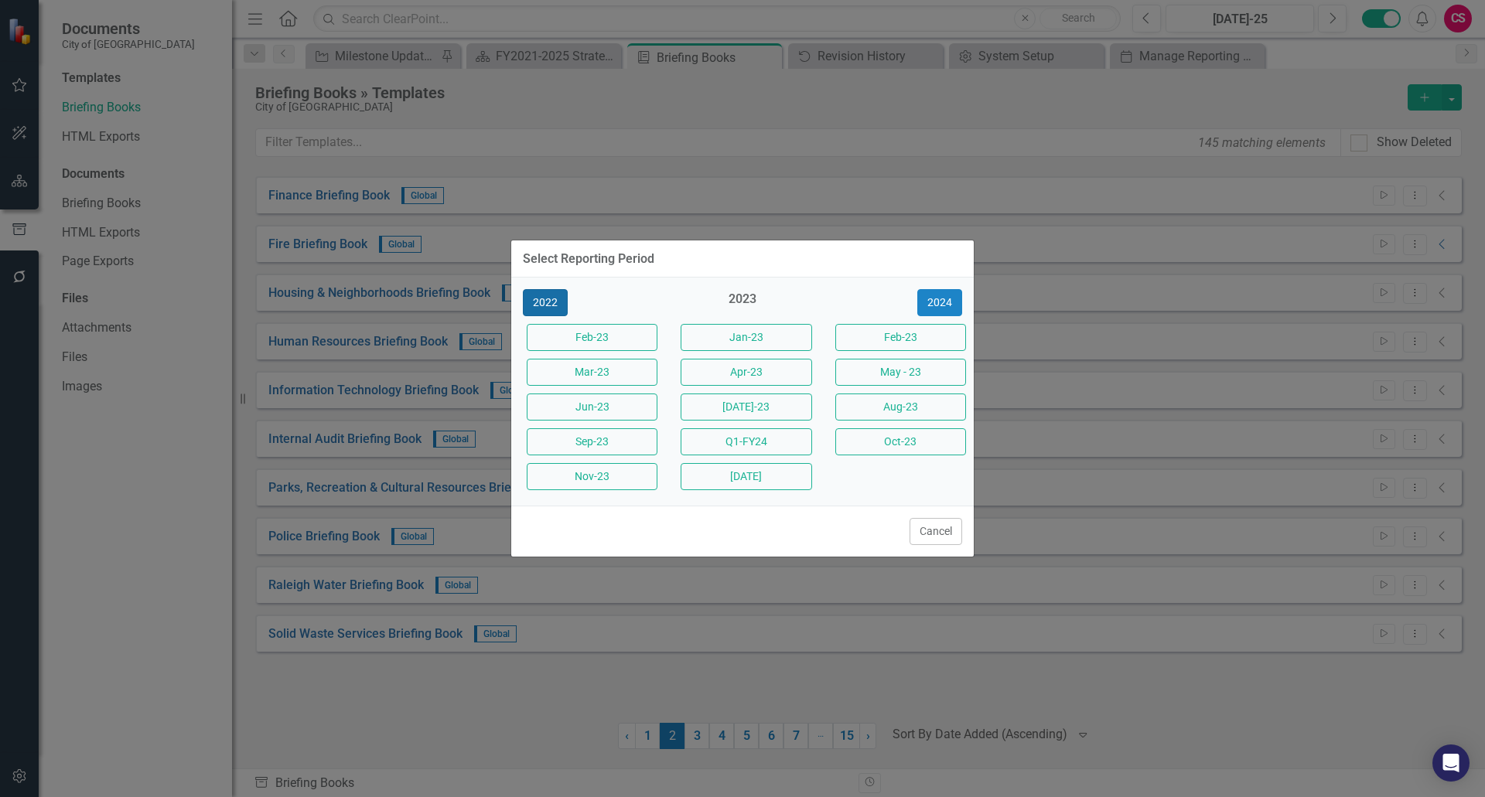
click at [548, 301] on button "2022" at bounding box center [545, 302] width 45 height 27
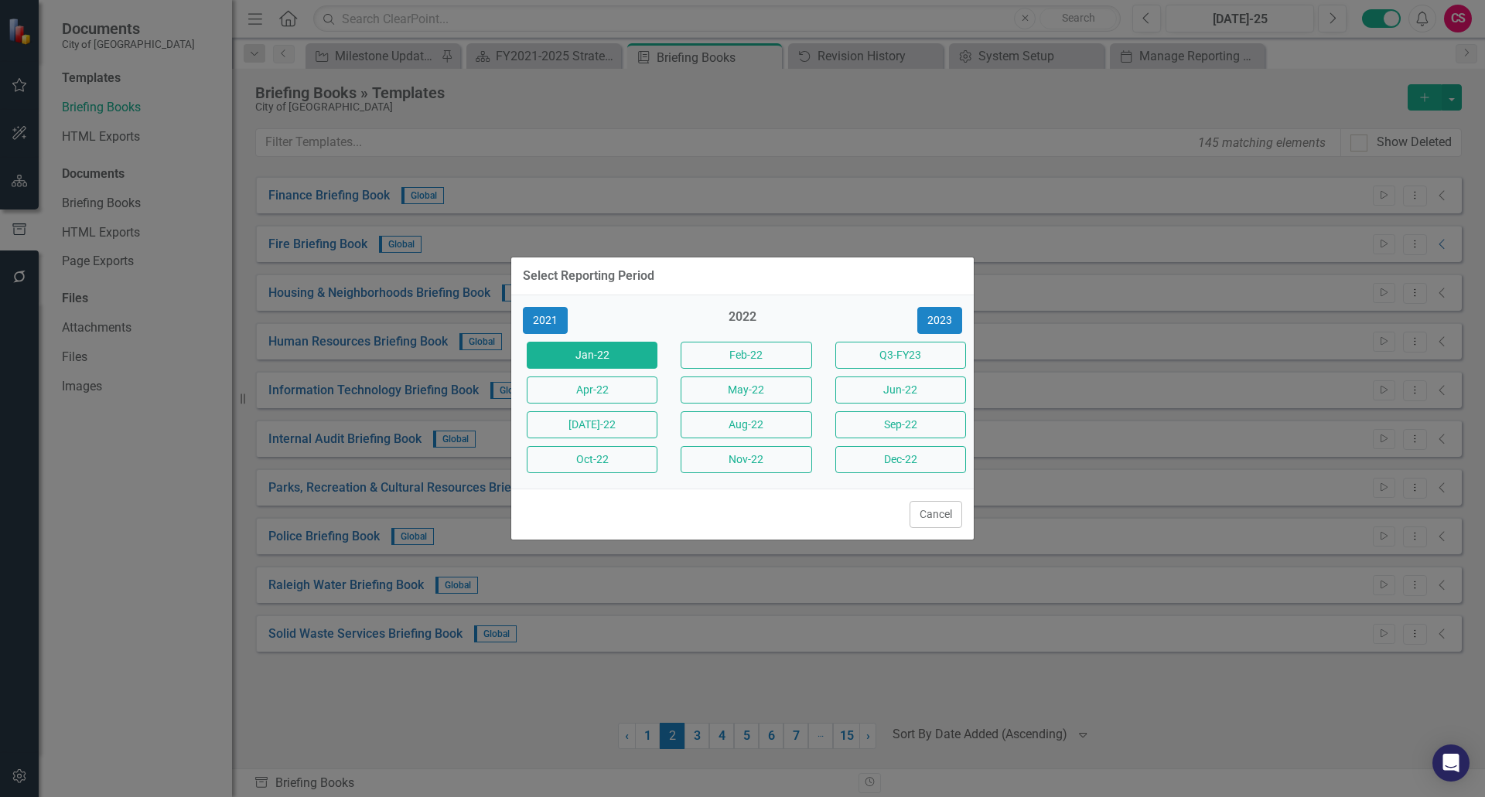
click at [570, 358] on button "Jan-22" at bounding box center [592, 355] width 131 height 27
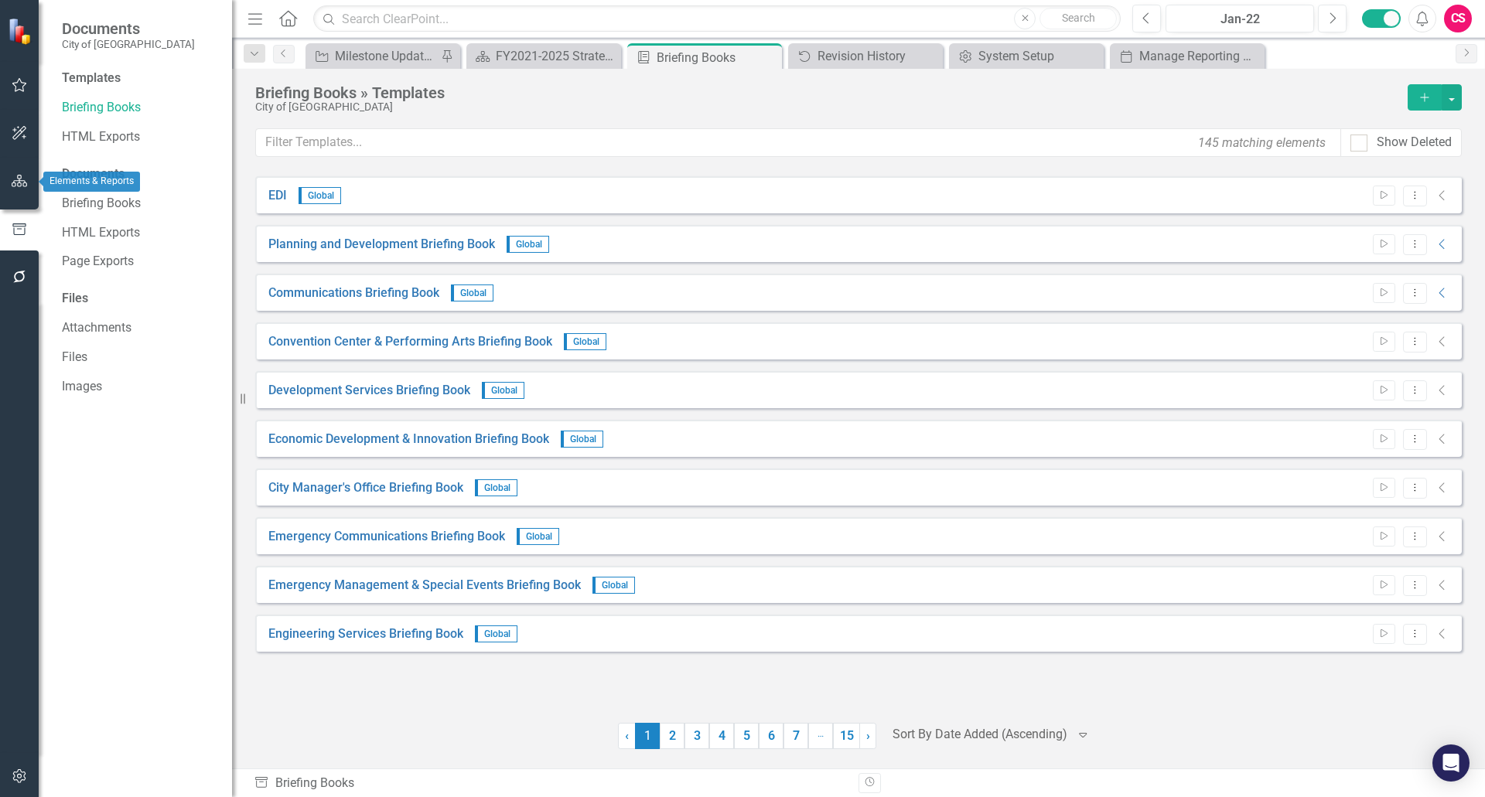
click at [26, 190] on button "button" at bounding box center [19, 182] width 35 height 32
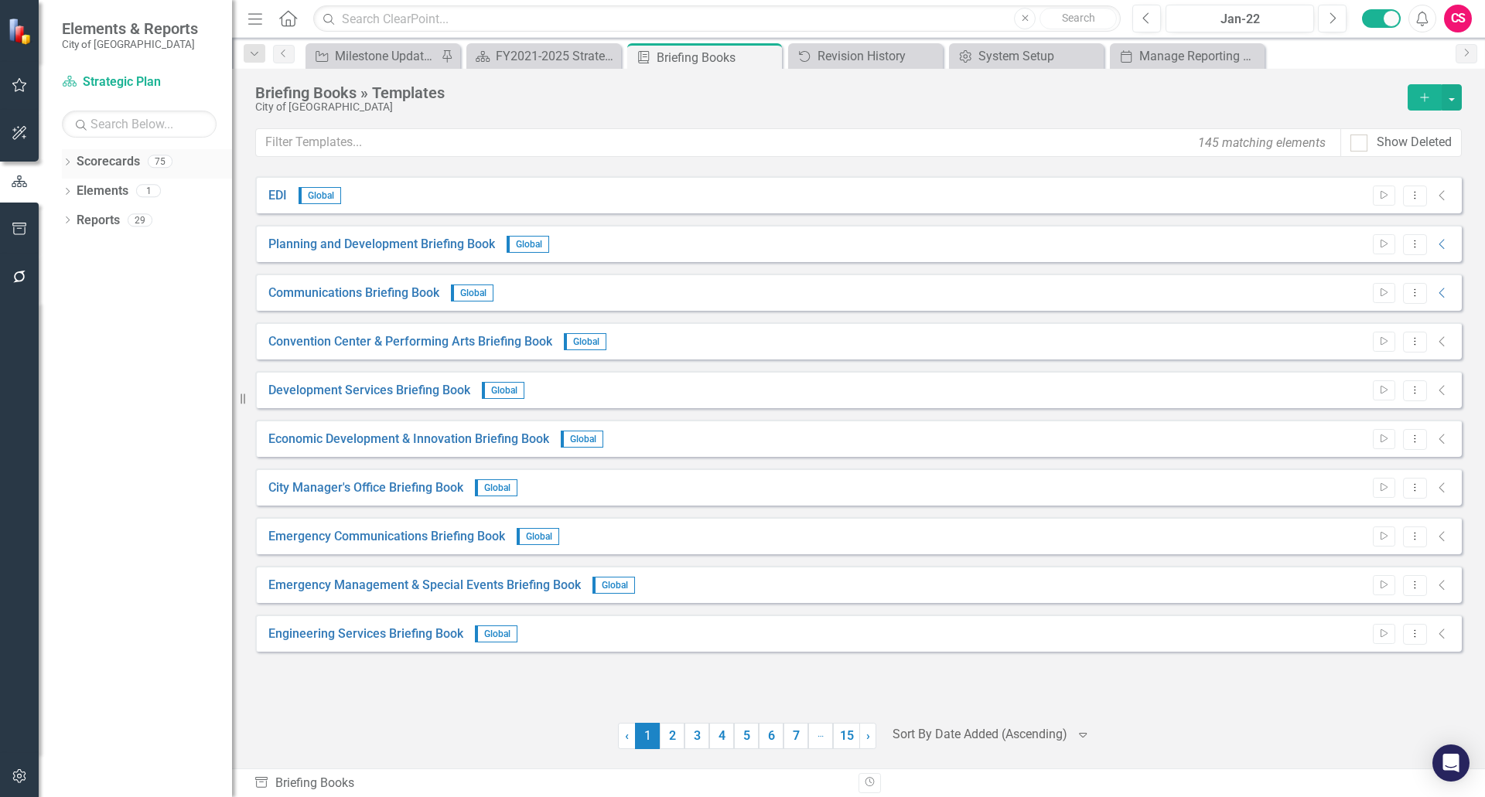
click at [114, 162] on link "Scorecards" at bounding box center [108, 162] width 63 height 18
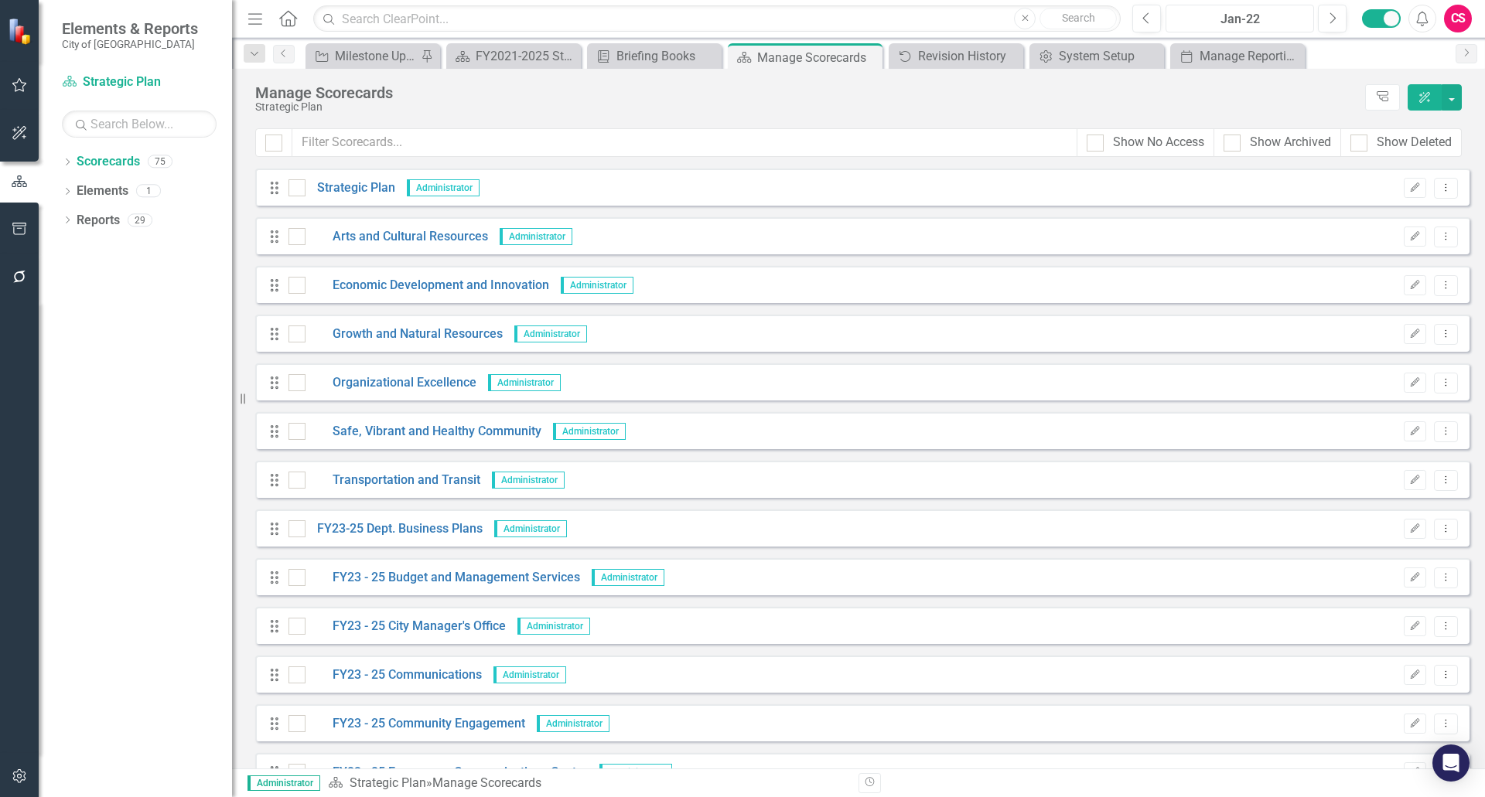
click at [1239, 26] on div "Jan-22" at bounding box center [1240, 19] width 138 height 19
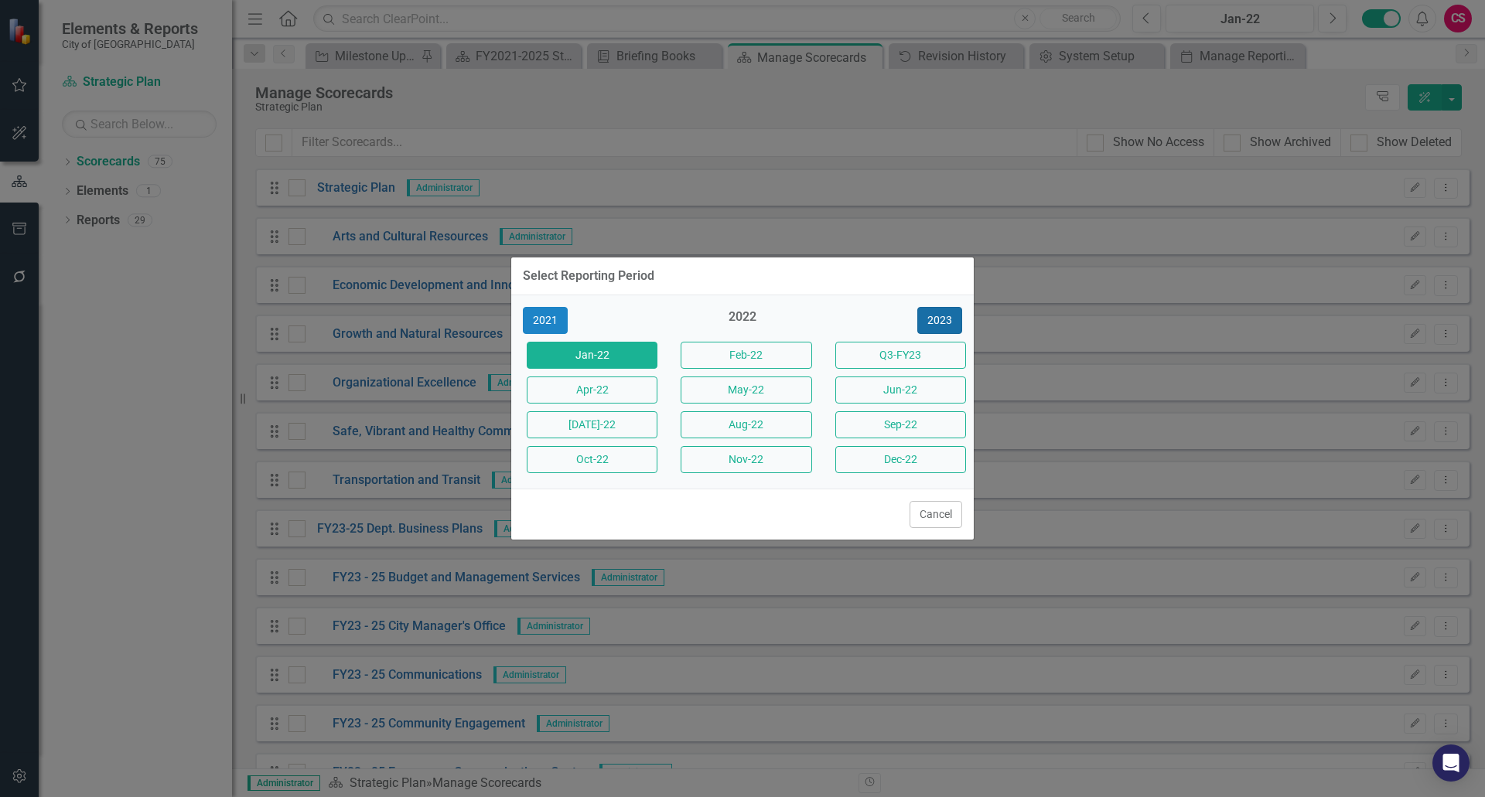
click at [934, 319] on button "2023" at bounding box center [939, 320] width 45 height 27
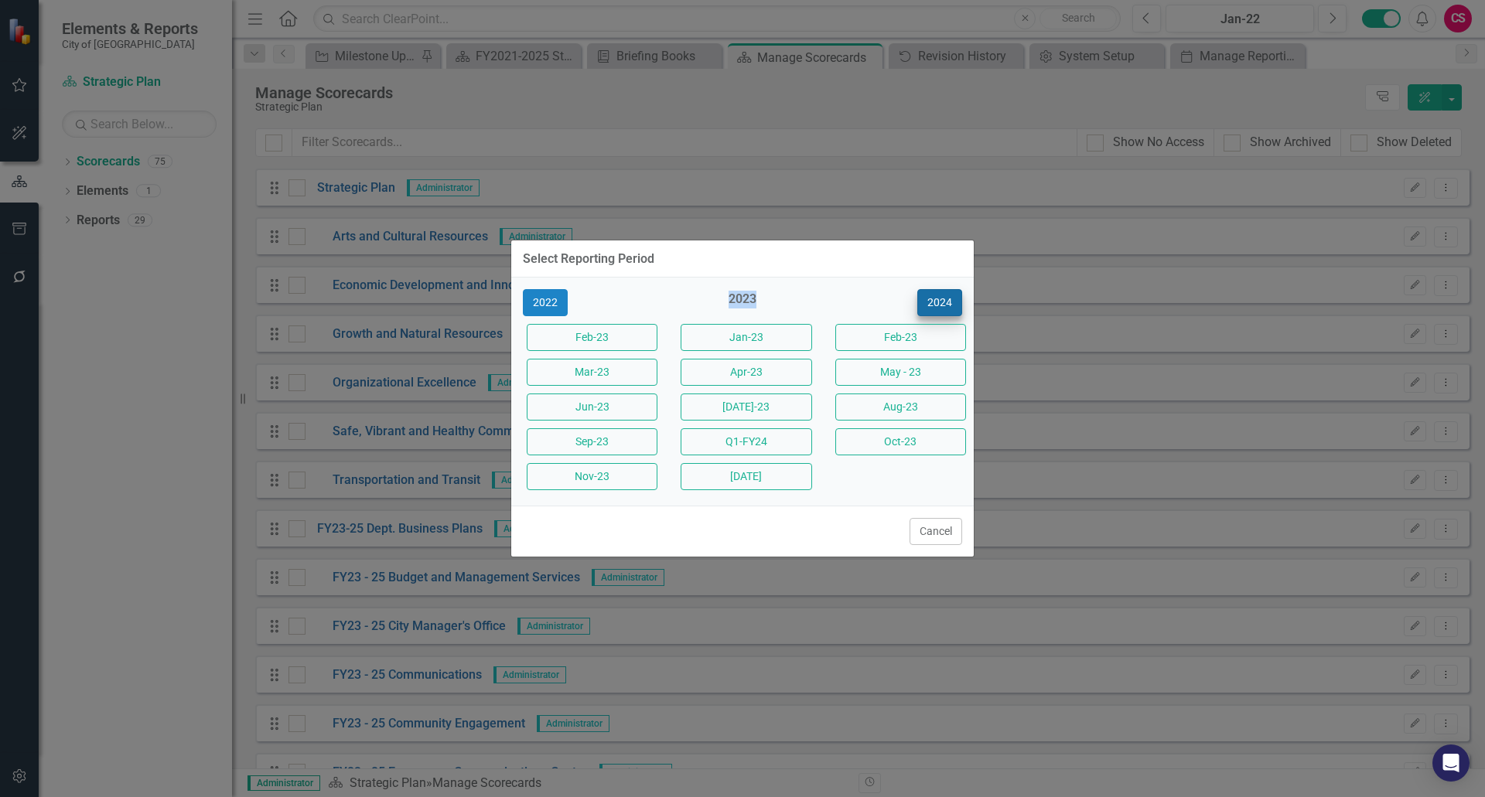
click at [934, 319] on div "2022 2023 [DATE]-23 Jan-23 Feb-23 Mar-23 Apr-23 May - [DATE]-[DATE]-23 Aug-23 S…" at bounding box center [742, 392] width 463 height 228
click at [940, 298] on button "2024" at bounding box center [939, 302] width 45 height 27
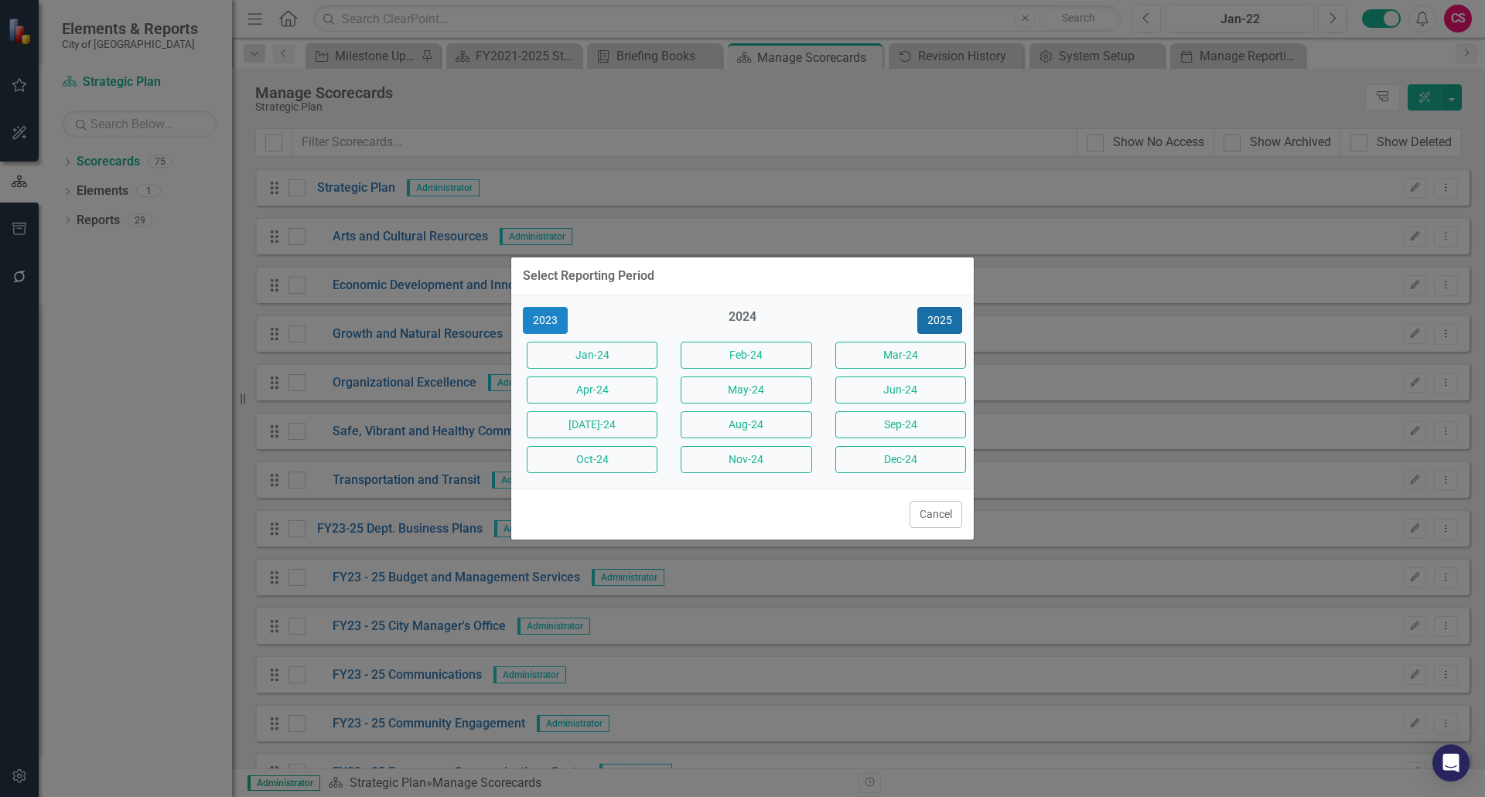
click at [938, 315] on button "2025" at bounding box center [939, 320] width 45 height 27
